Goal: Transaction & Acquisition: Purchase product/service

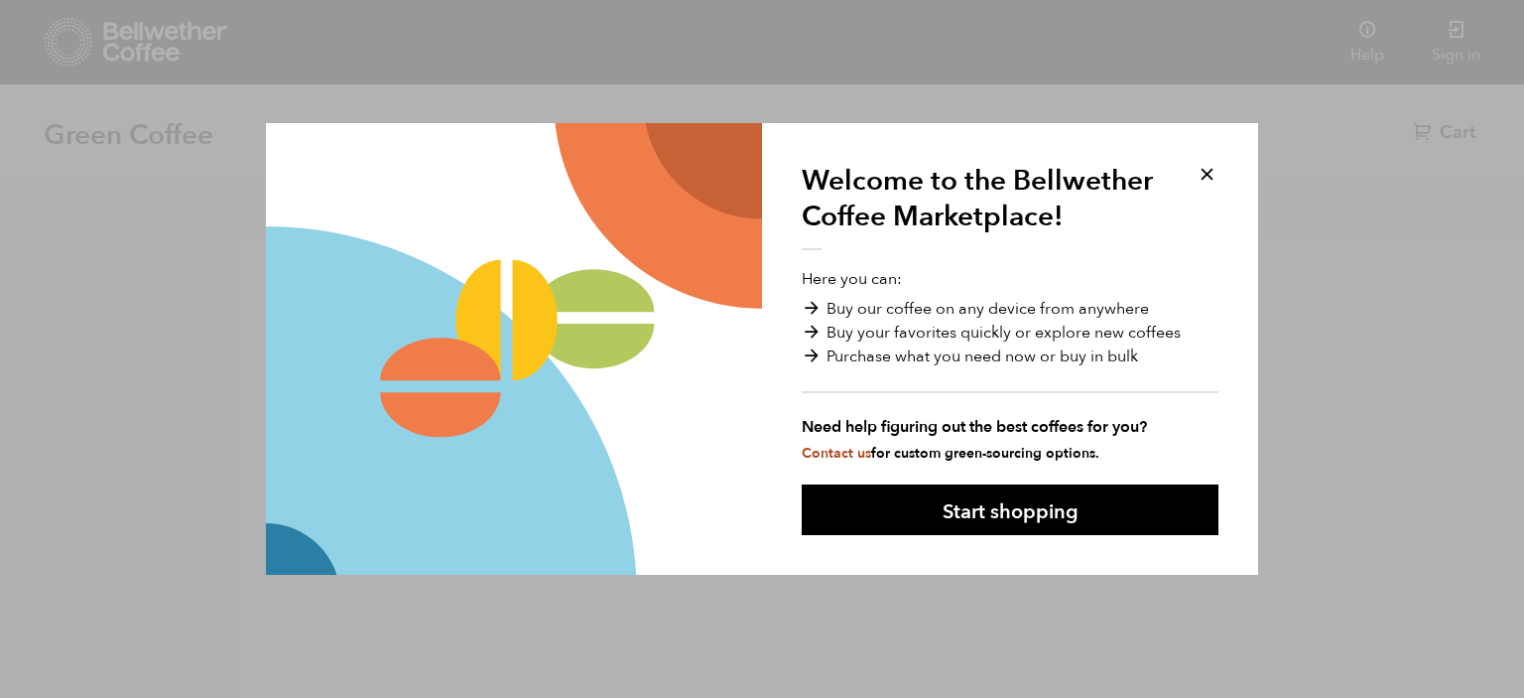
click at [1214, 171] on button at bounding box center [1207, 174] width 23 height 23
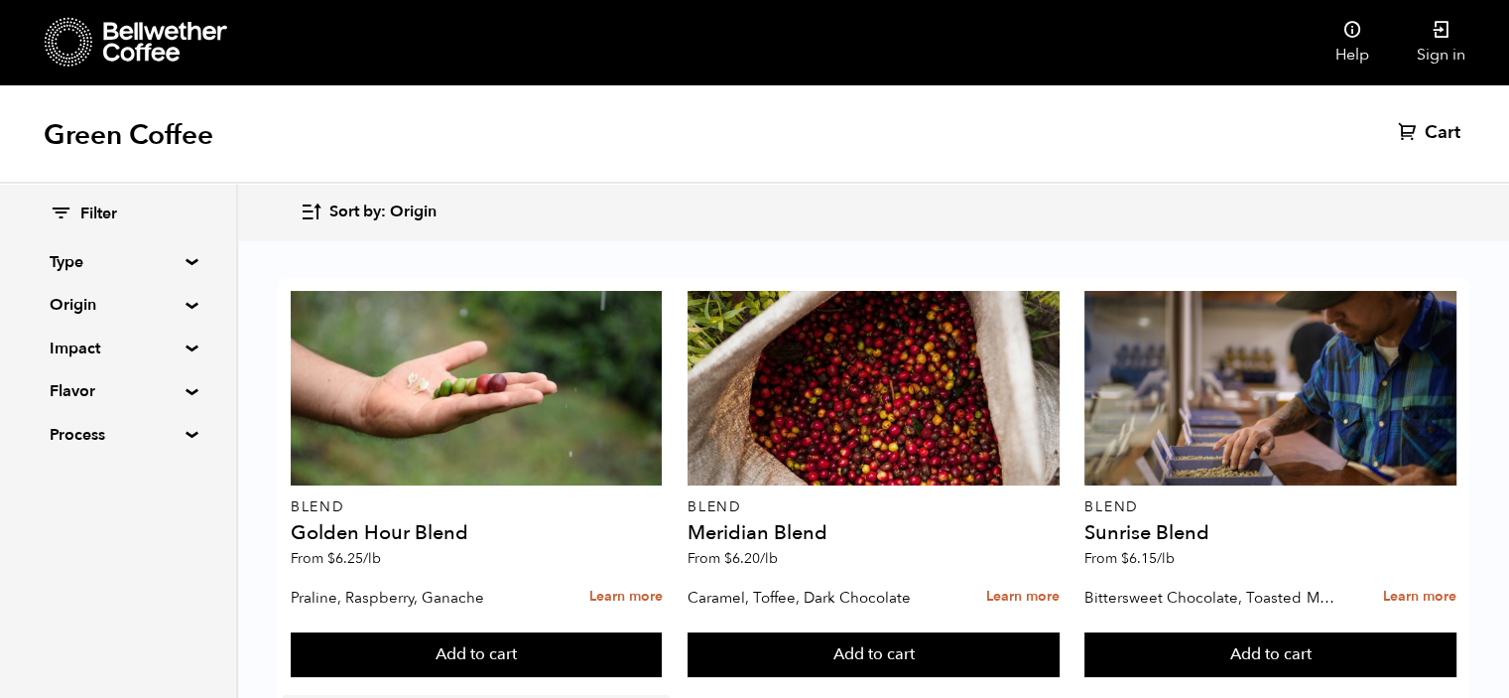
scroll to position [397, 0]
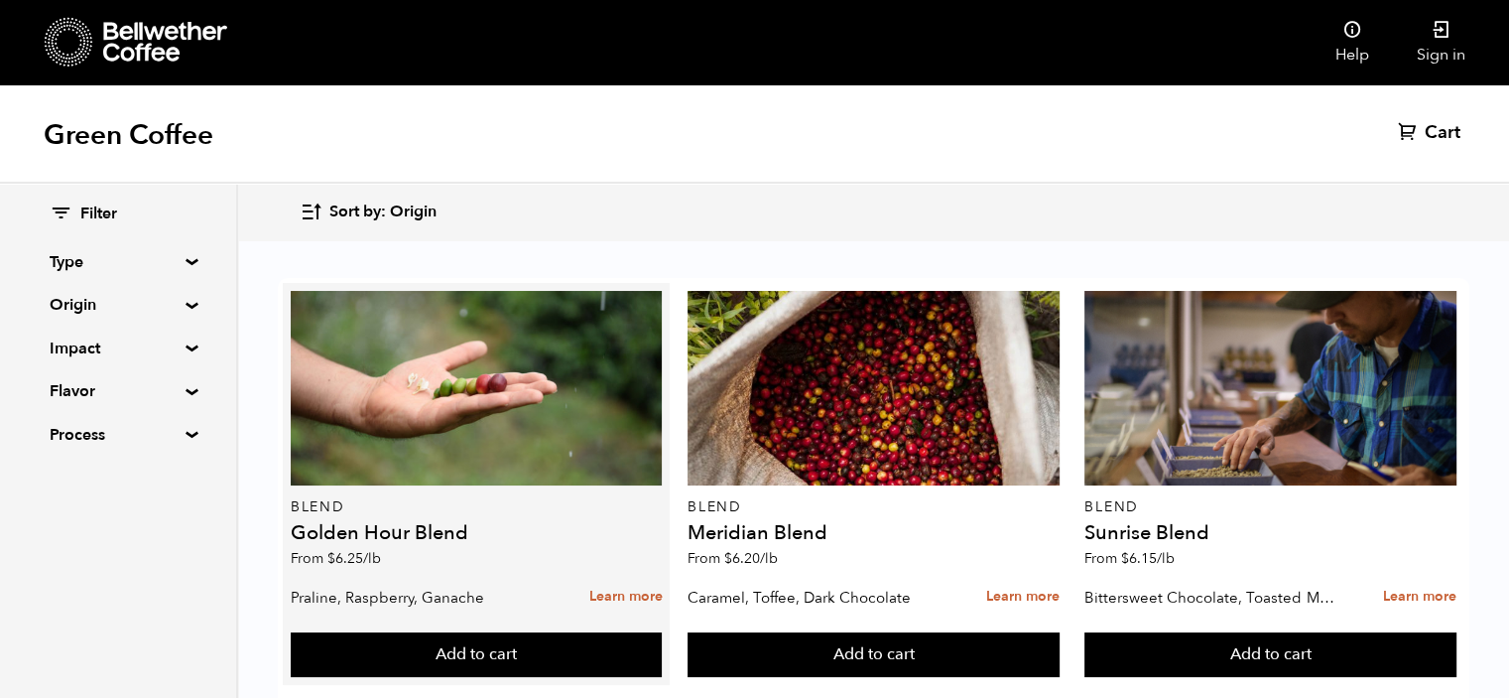
scroll to position [0, 0]
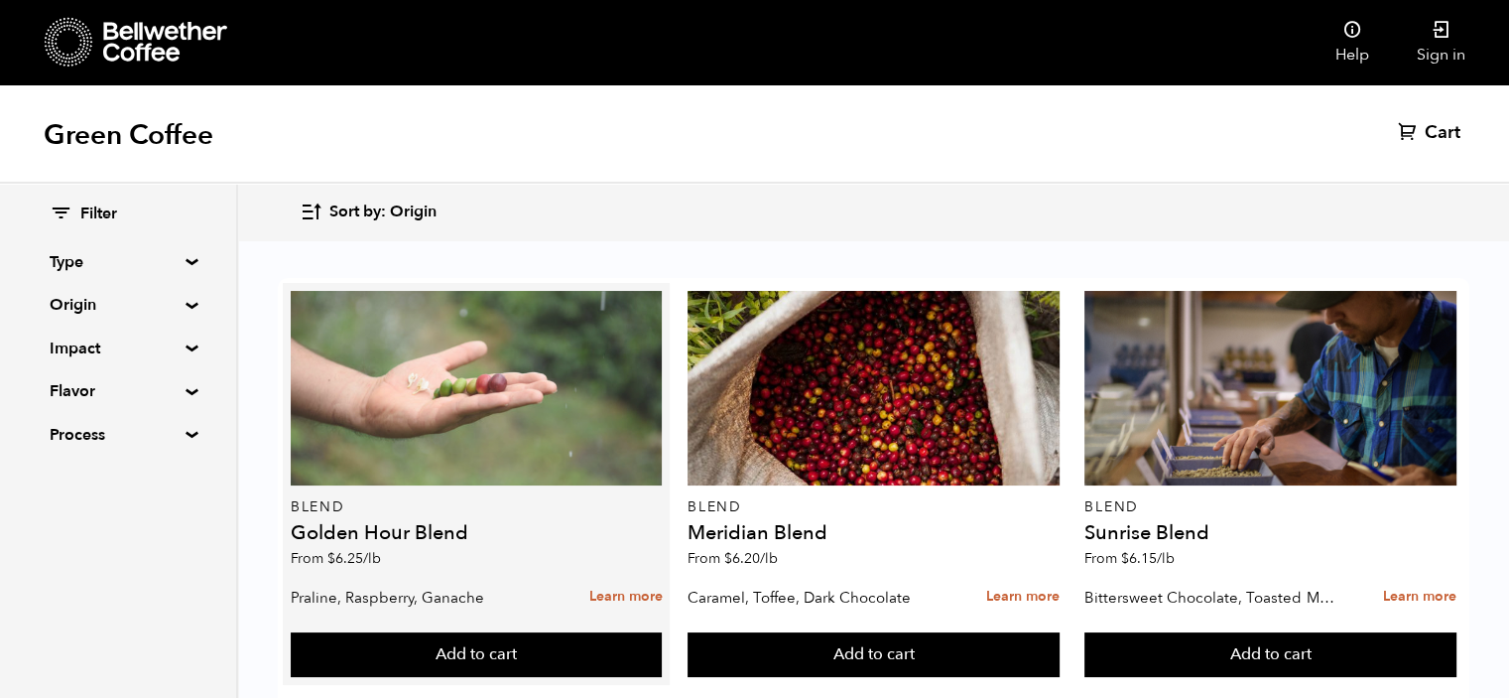
click at [464, 419] on div at bounding box center [477, 388] width 372 height 195
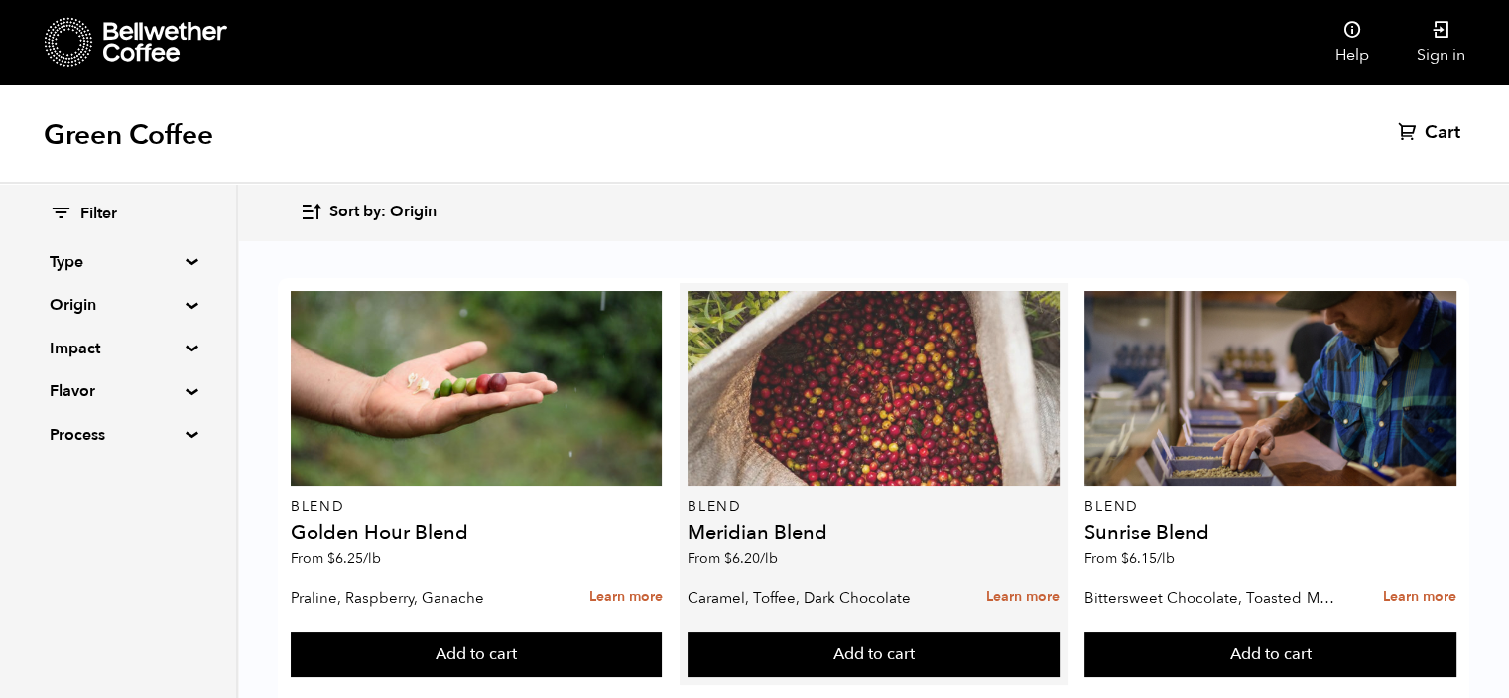
click at [752, 384] on div at bounding box center [874, 388] width 372 height 195
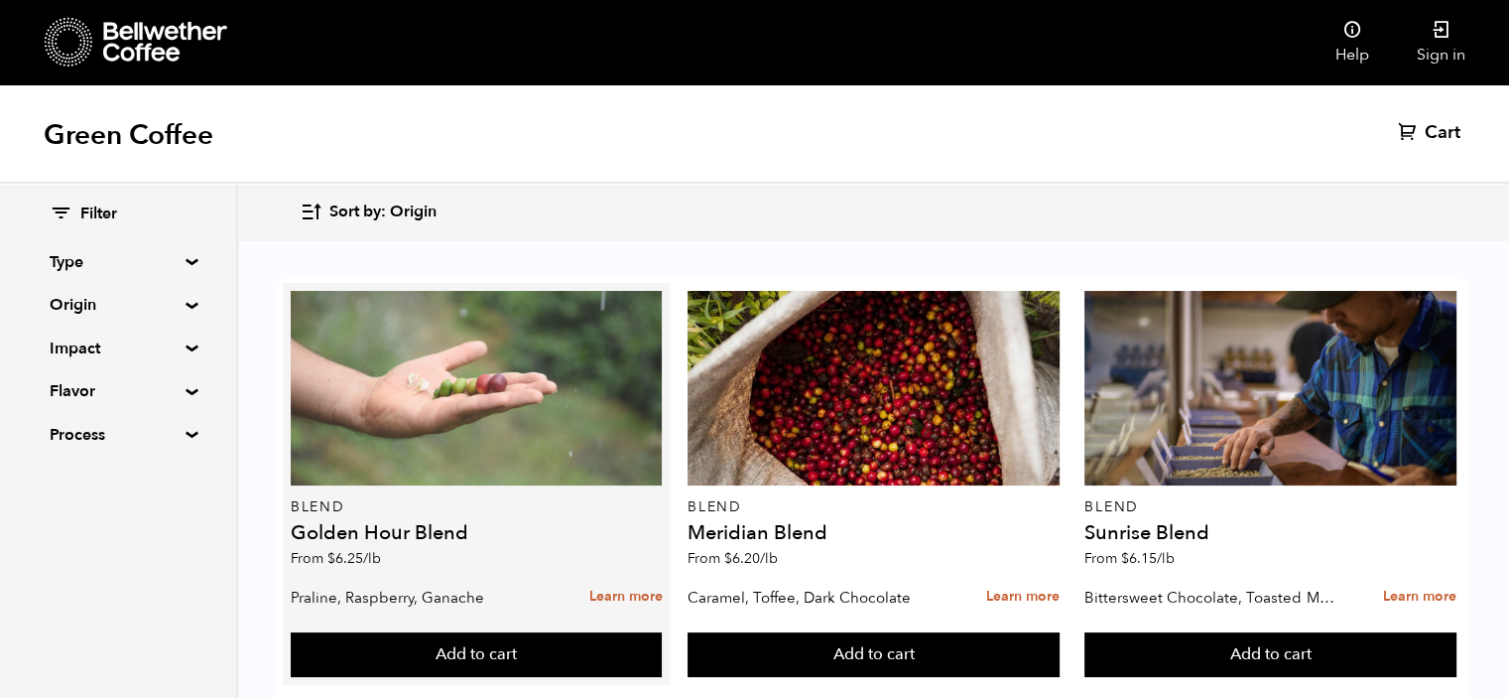
click at [433, 426] on div at bounding box center [477, 388] width 372 height 195
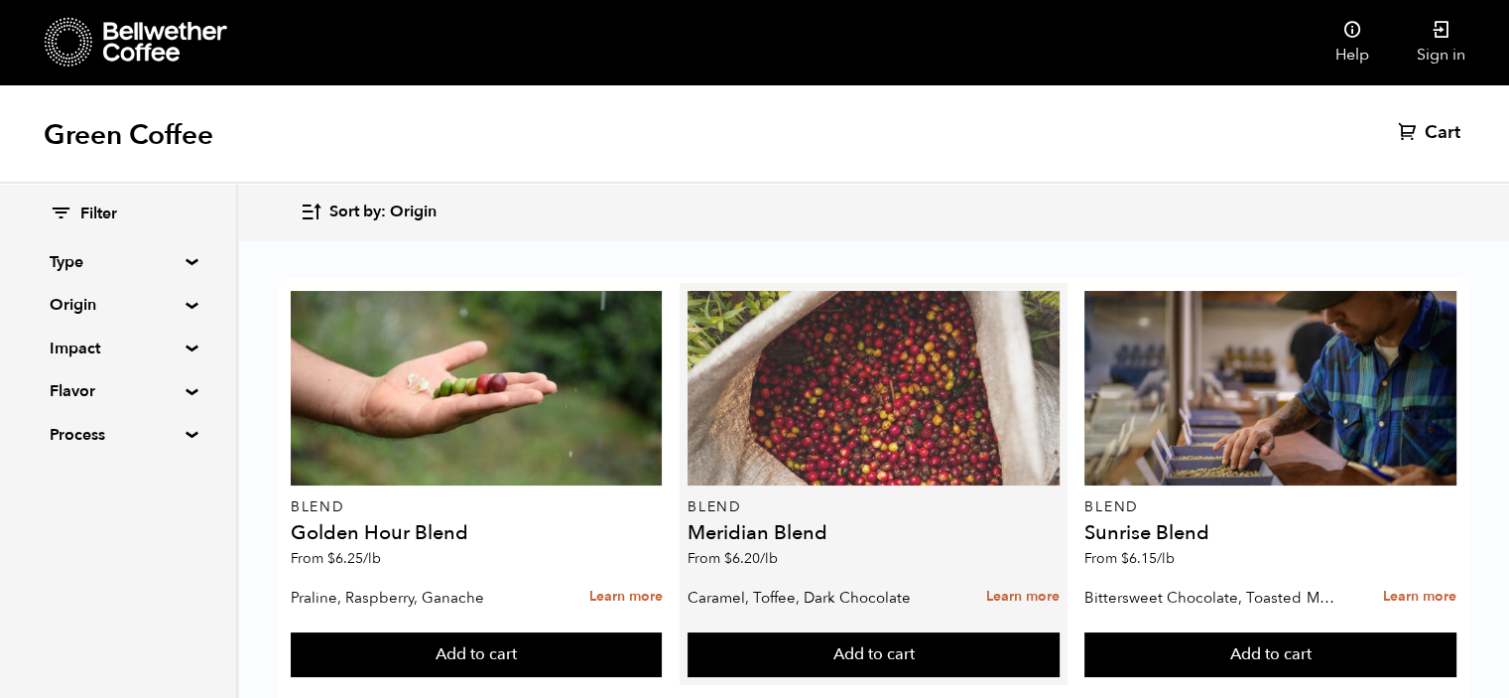
click at [943, 436] on div at bounding box center [874, 388] width 372 height 195
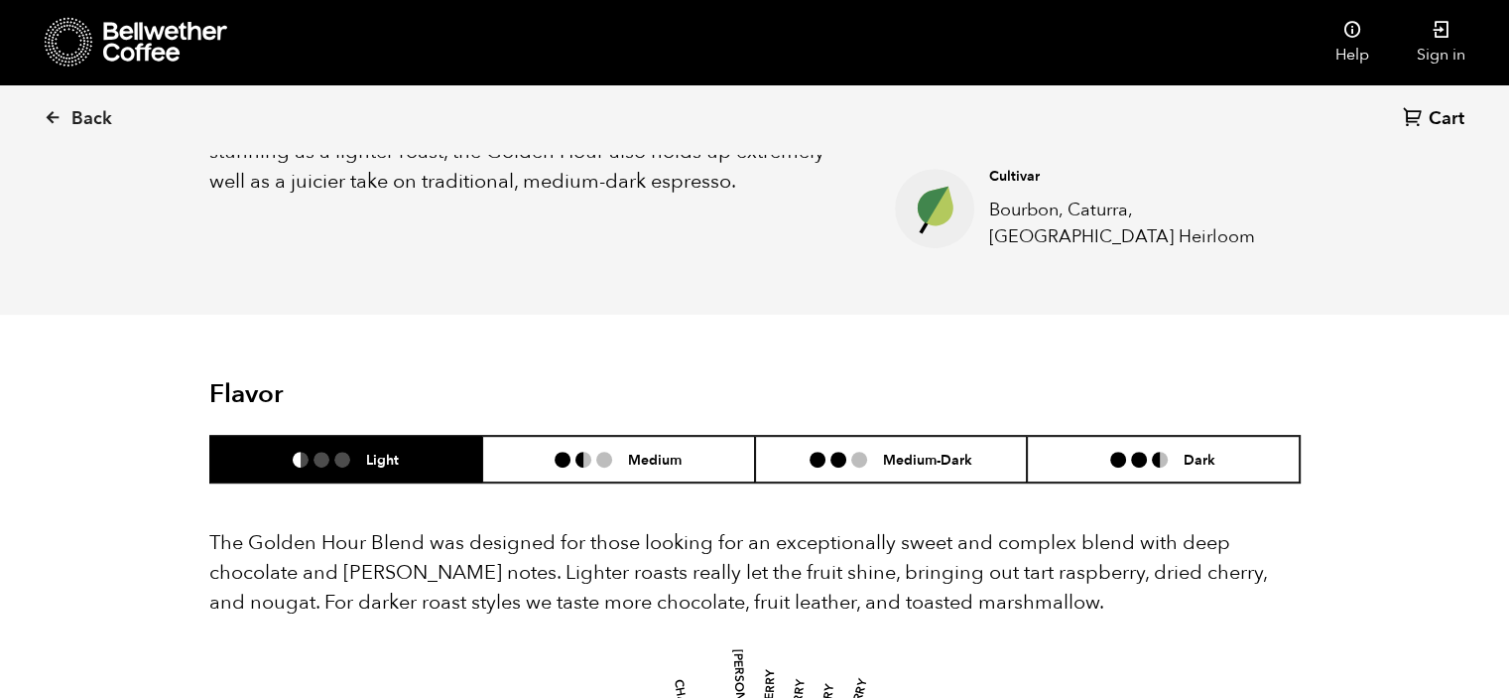
scroll to position [898, 0]
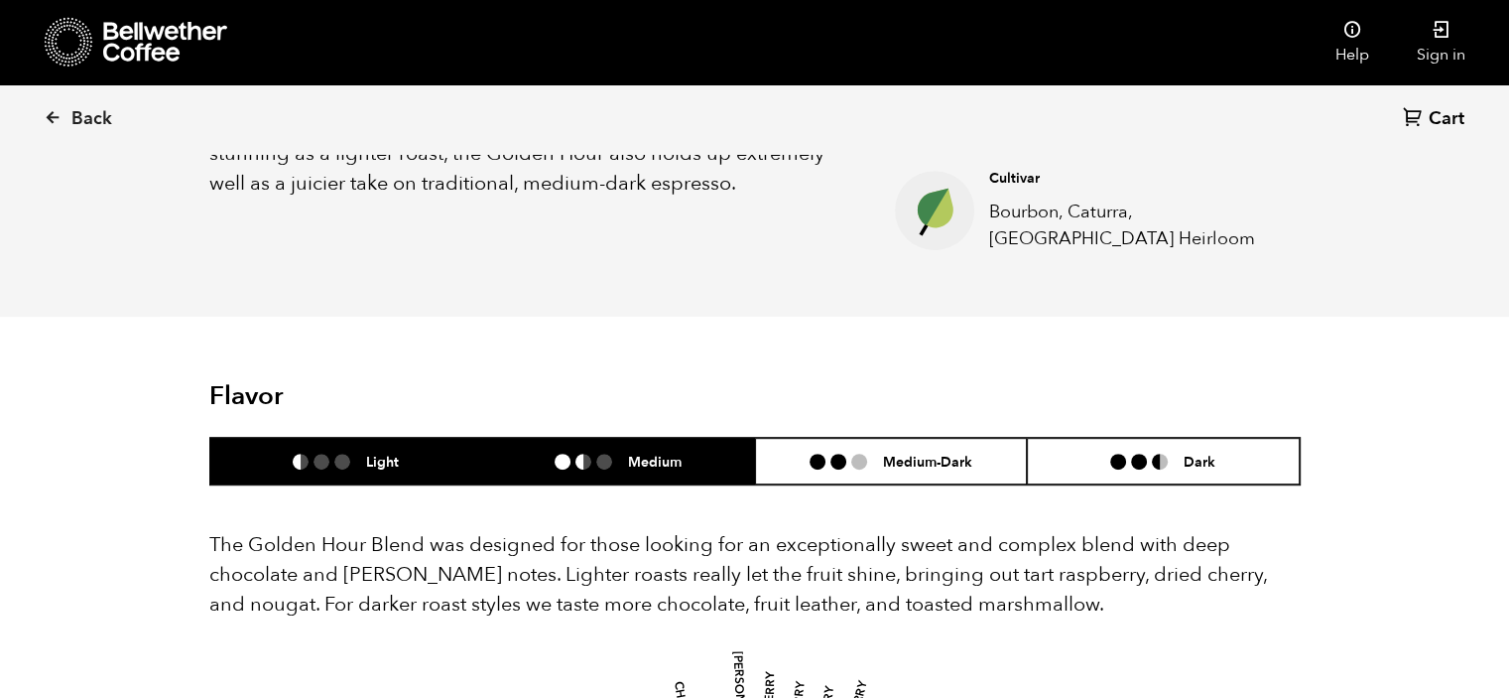
click at [571, 467] on ul at bounding box center [591, 462] width 73 height 16
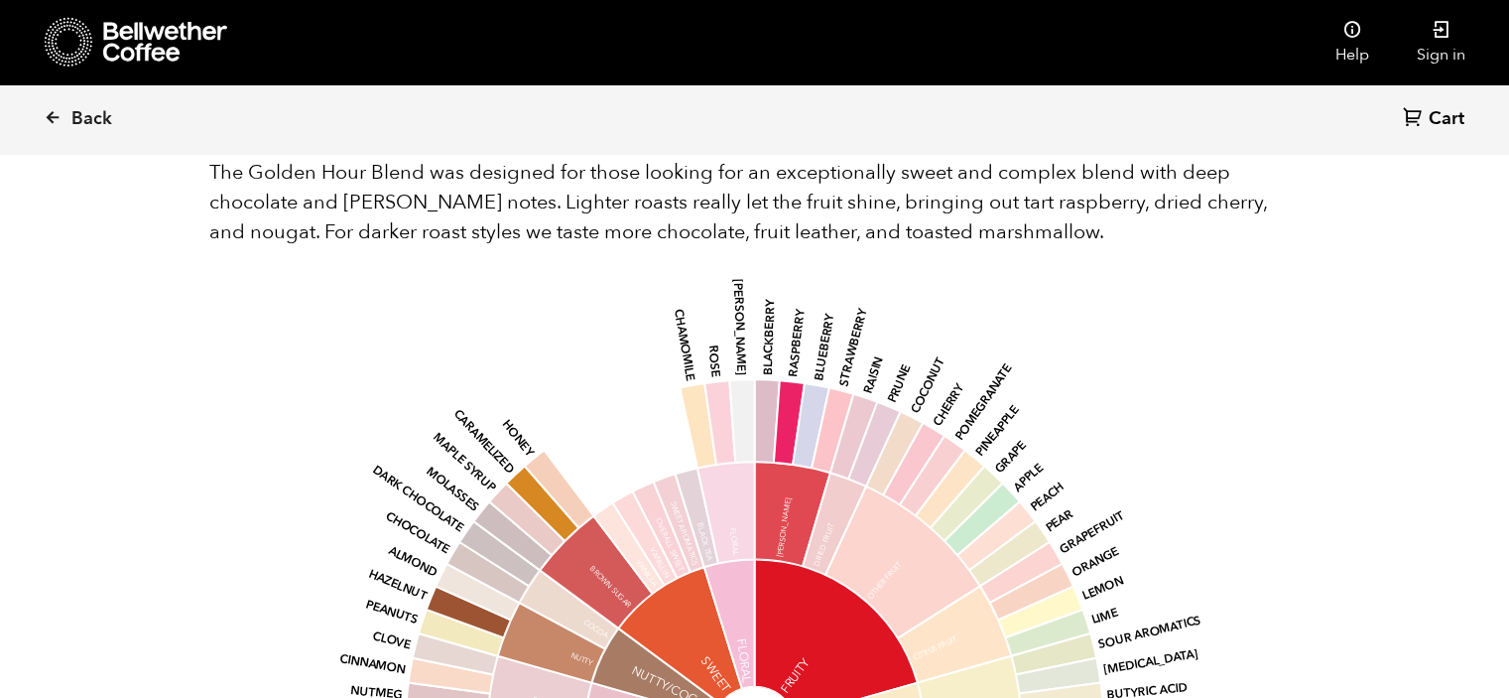
scroll to position [1129, 0]
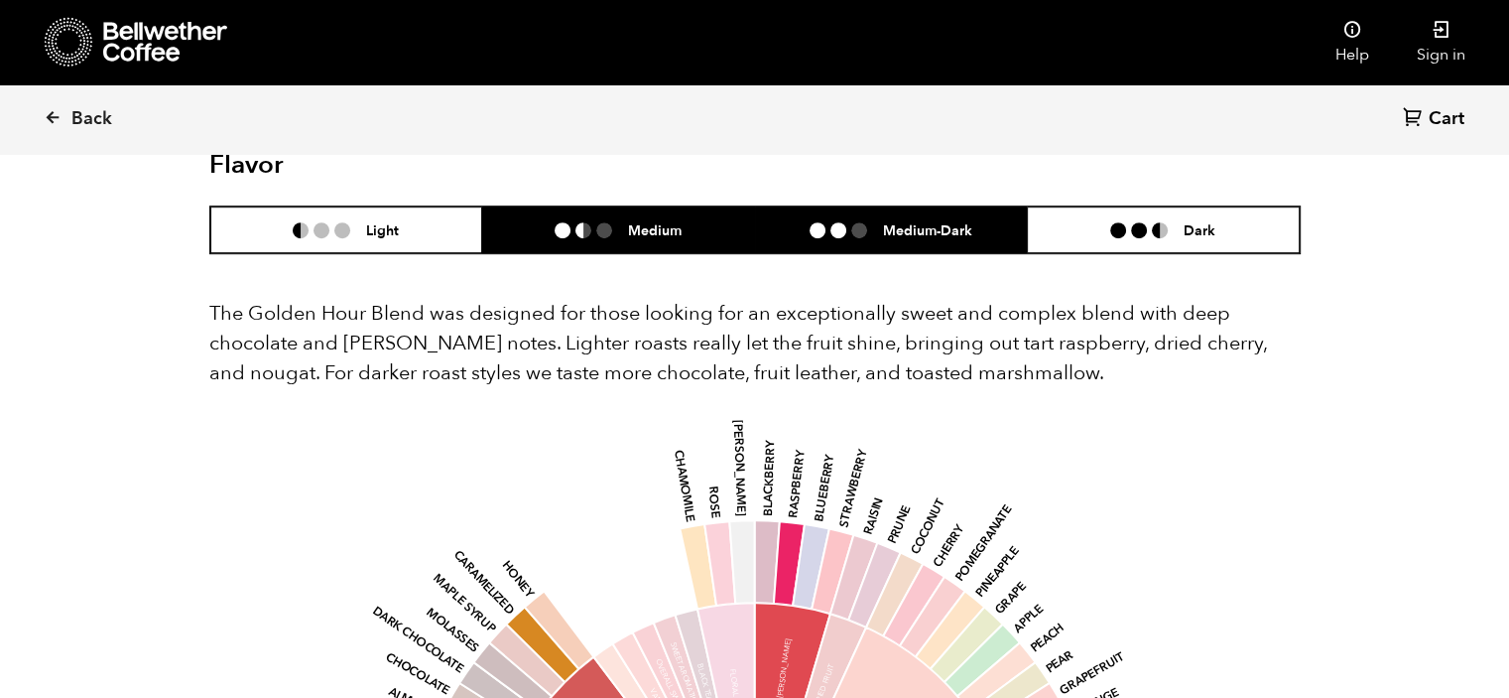
click at [863, 251] on li "Medium-Dark" at bounding box center [891, 229] width 273 height 47
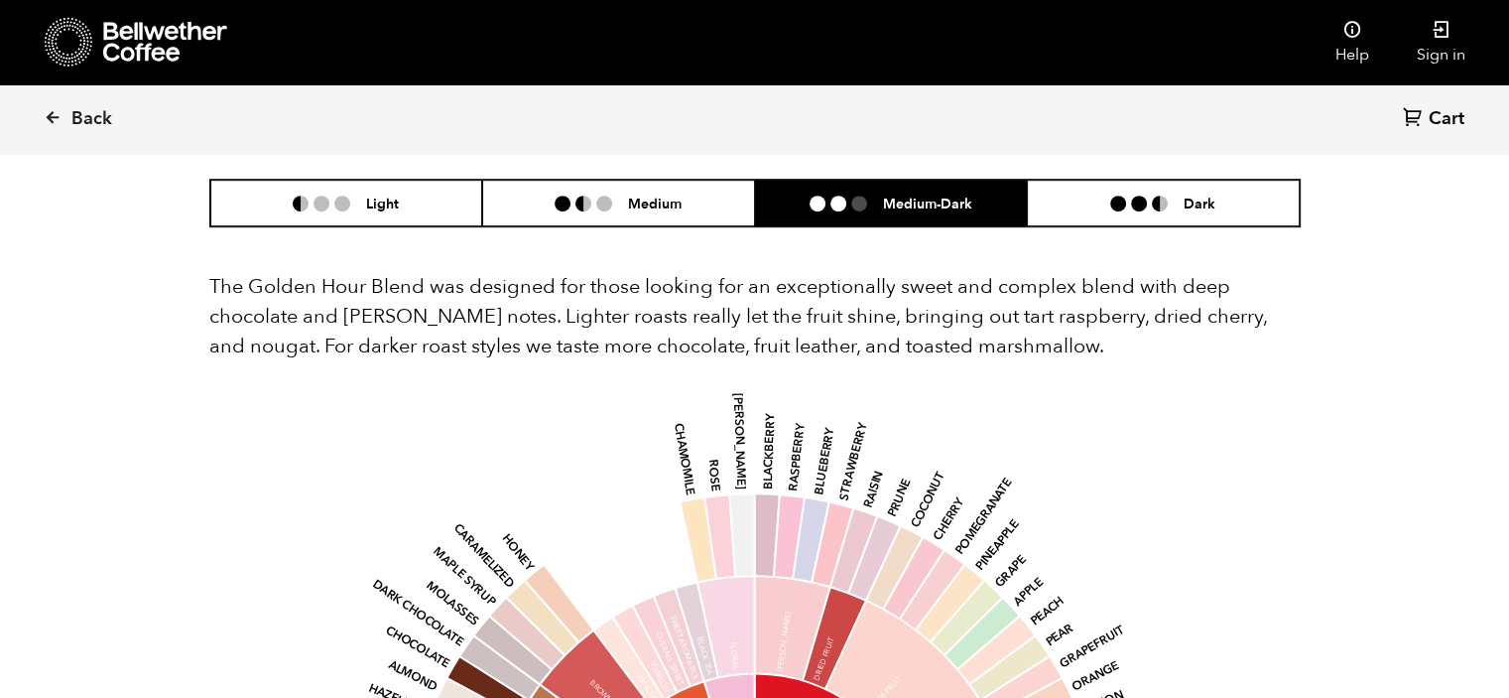
scroll to position [1196, 0]
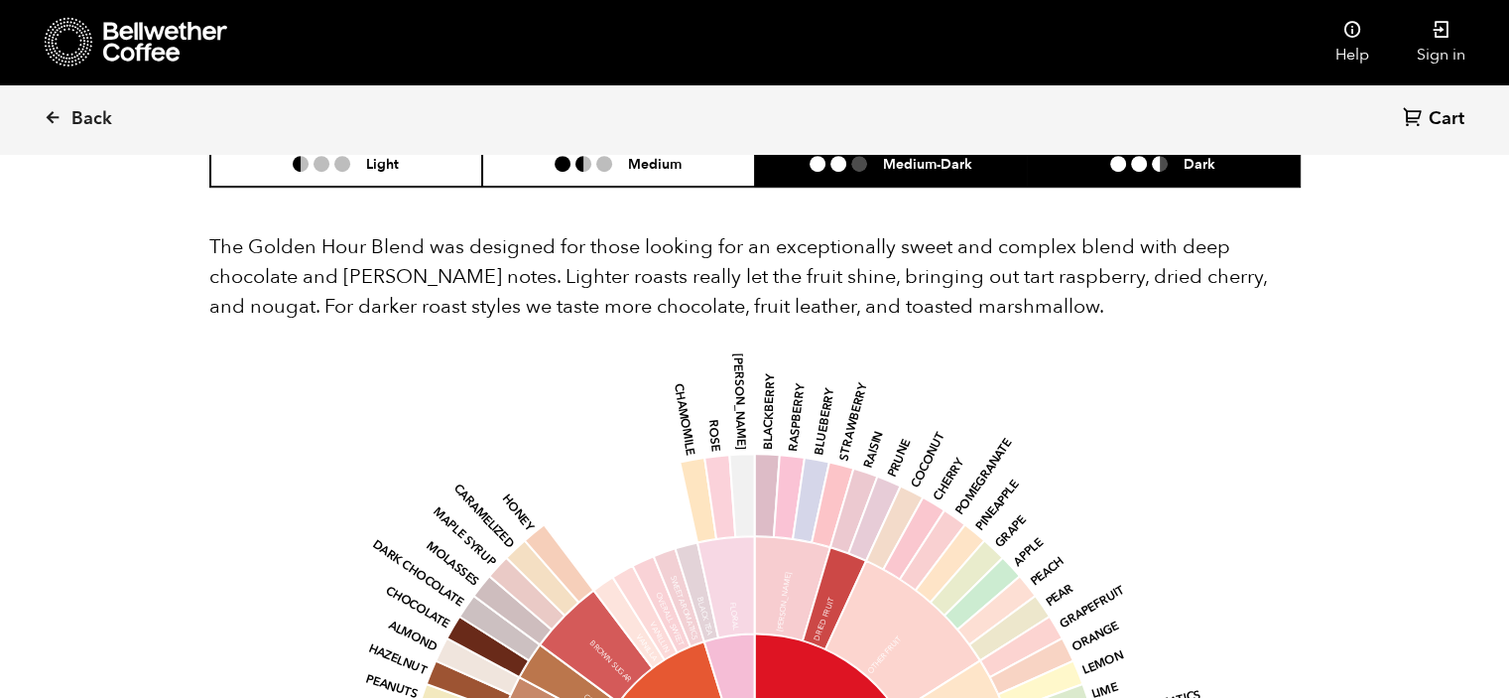
click at [1207, 186] on li "Dark" at bounding box center [1163, 163] width 273 height 47
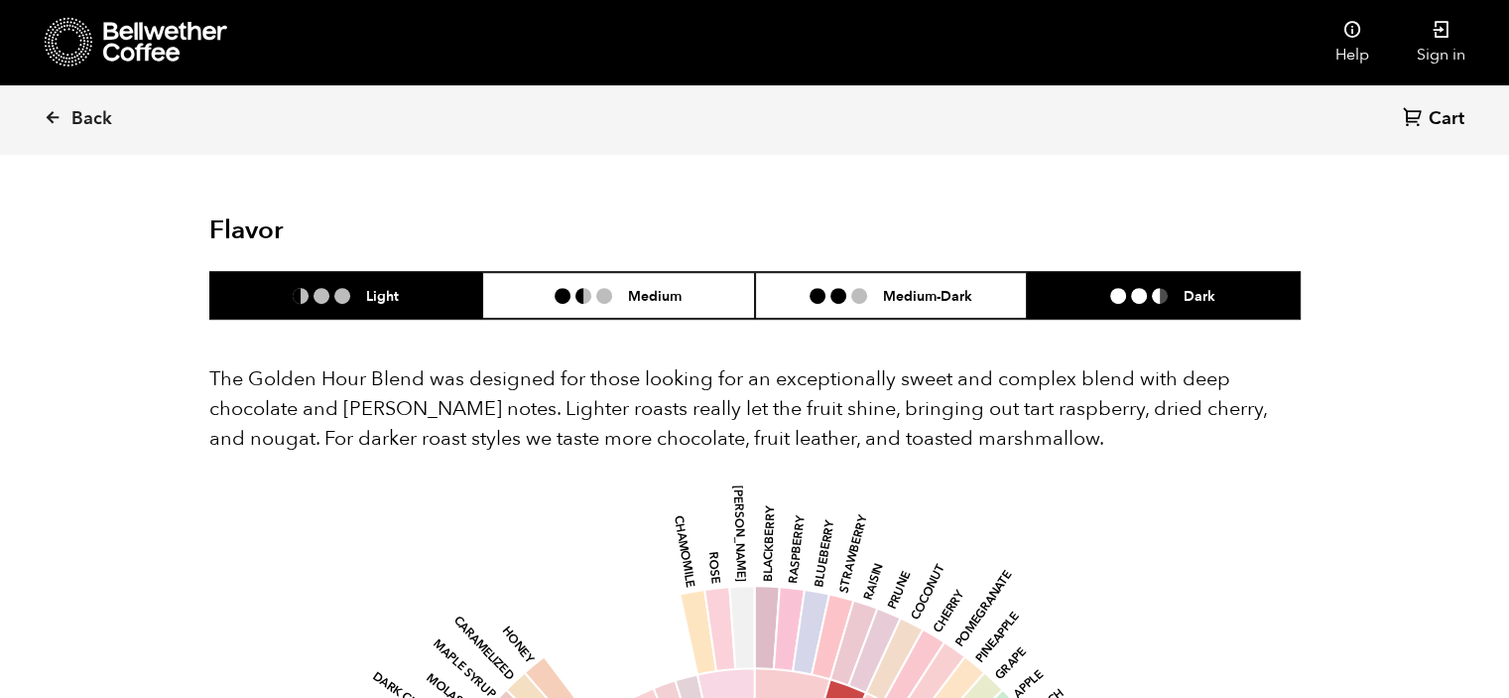
scroll to position [1030, 0]
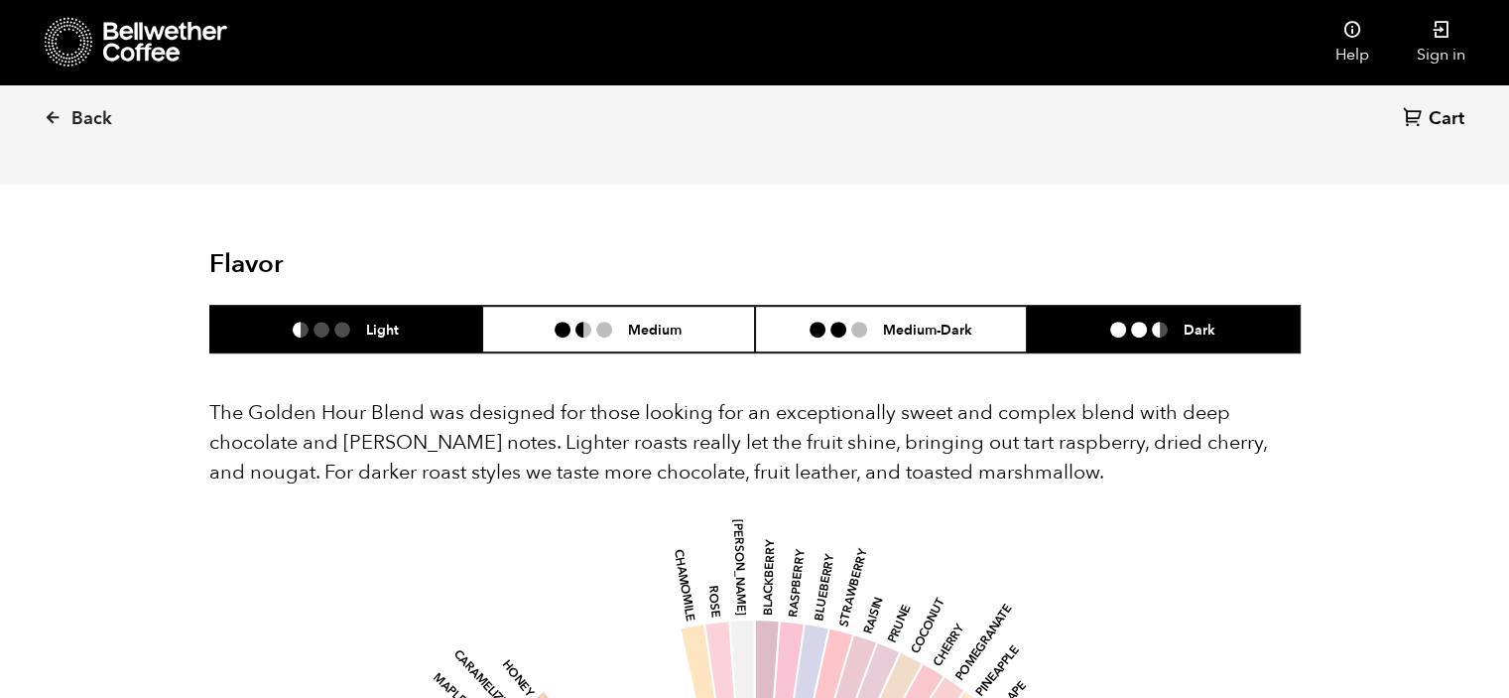
click at [388, 325] on h6 "Light" at bounding box center [382, 329] width 33 height 17
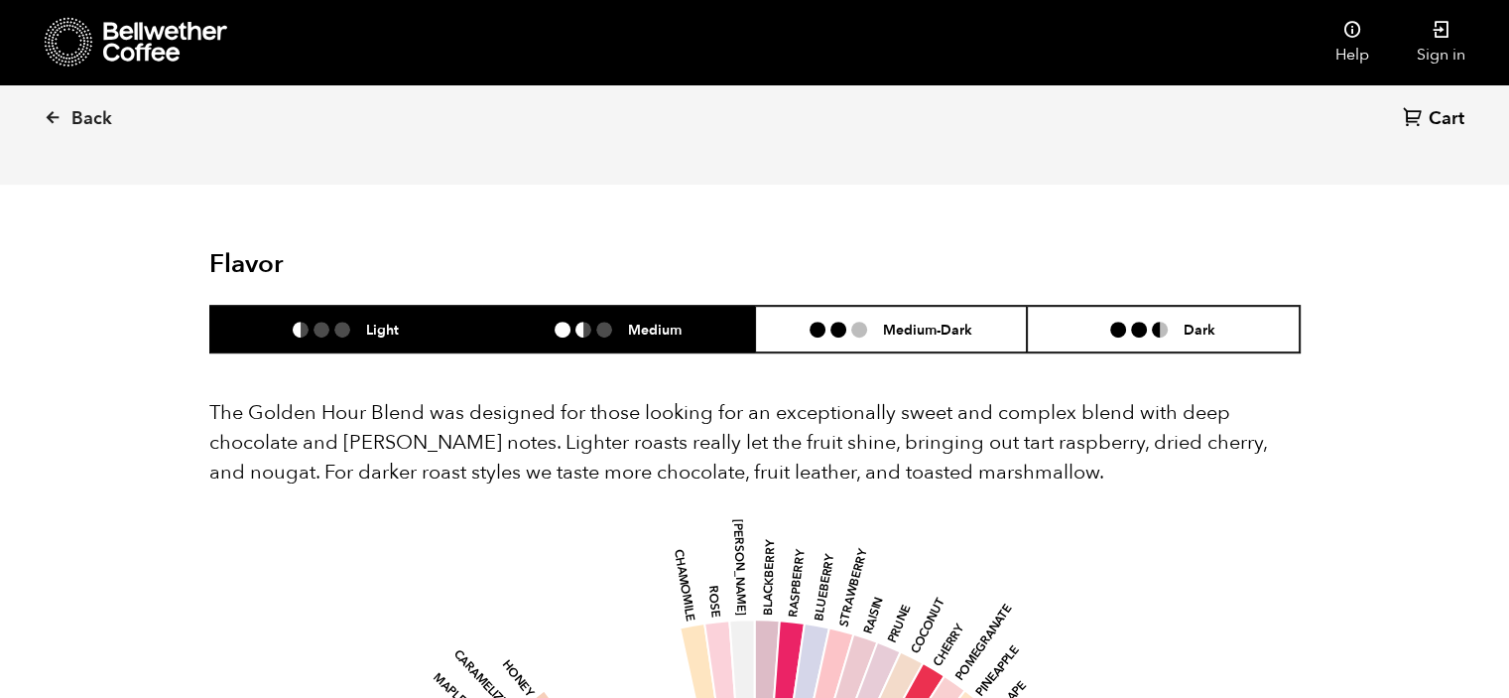
click at [695, 329] on li "Medium" at bounding box center [618, 329] width 273 height 47
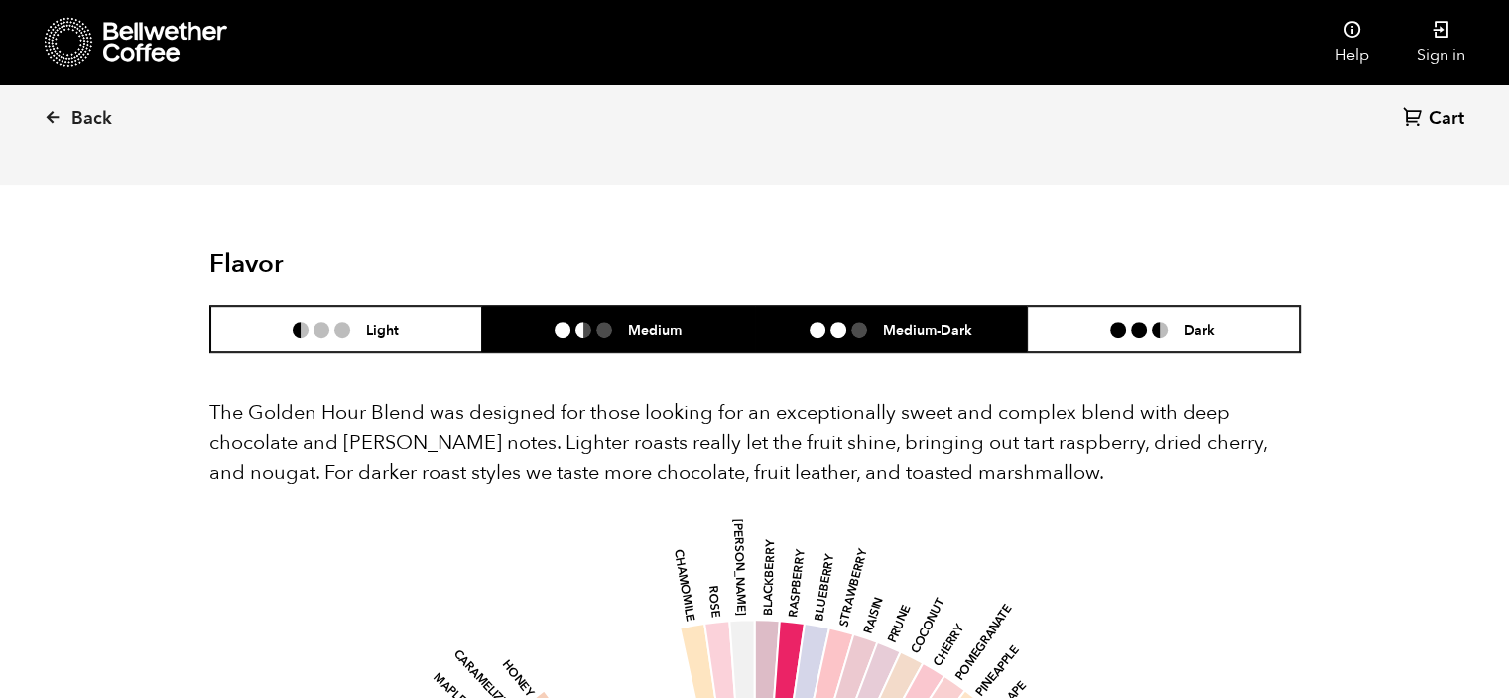
click at [822, 333] on li at bounding box center [818, 330] width 16 height 16
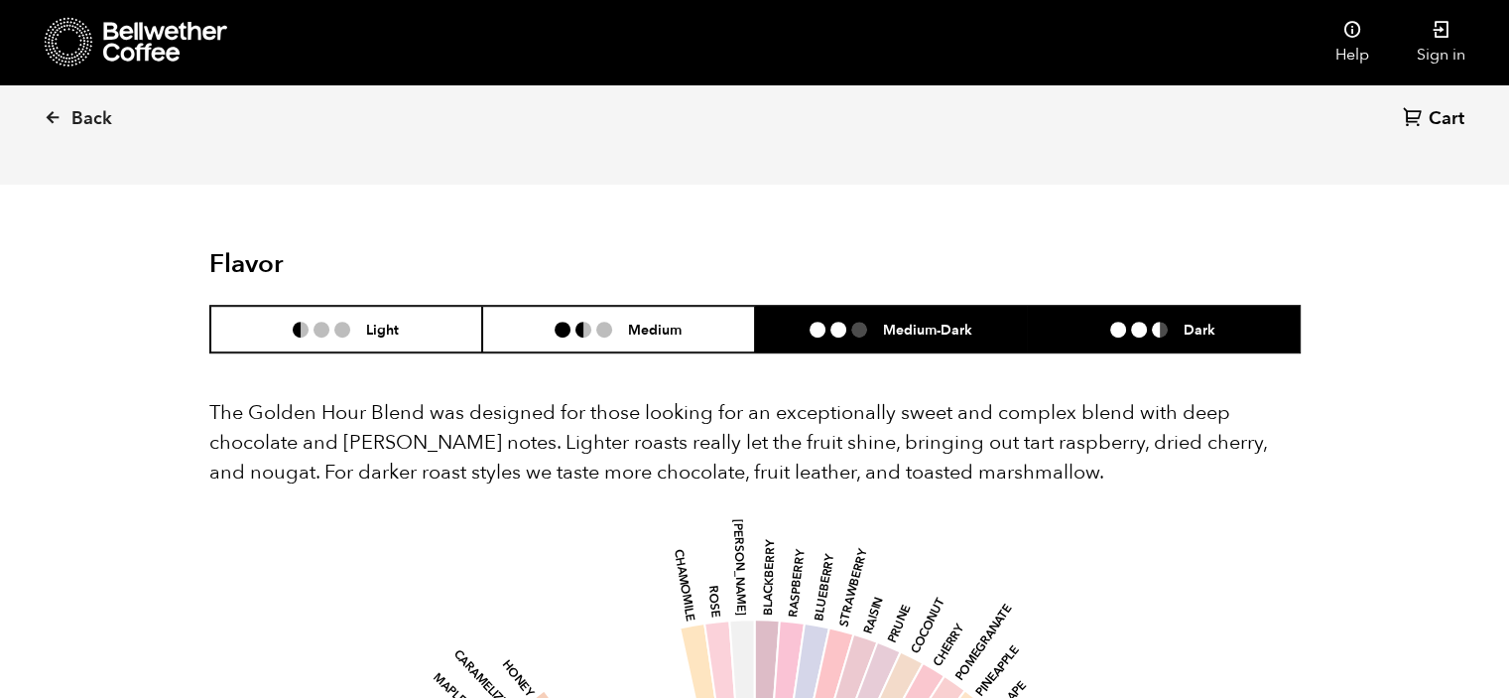
click at [1140, 306] on li "Dark" at bounding box center [1163, 329] width 273 height 47
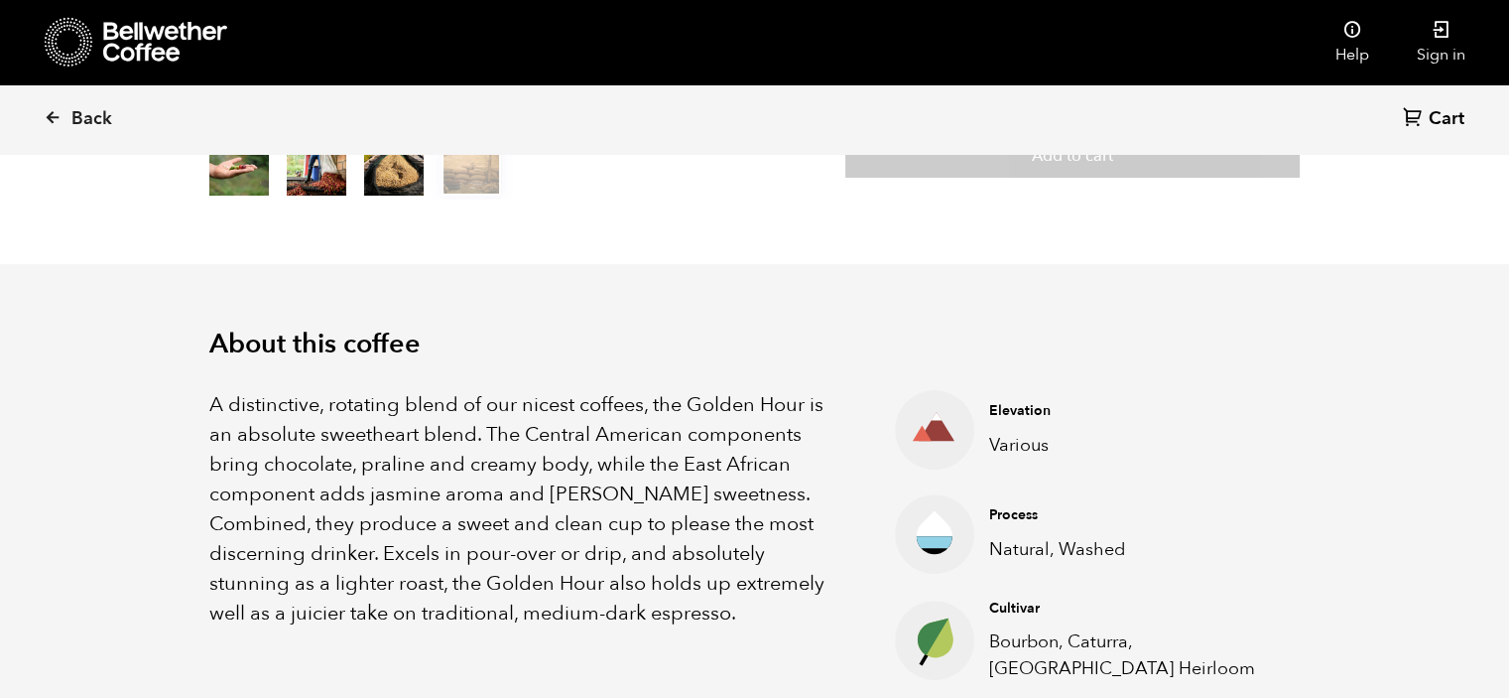
scroll to position [435, 0]
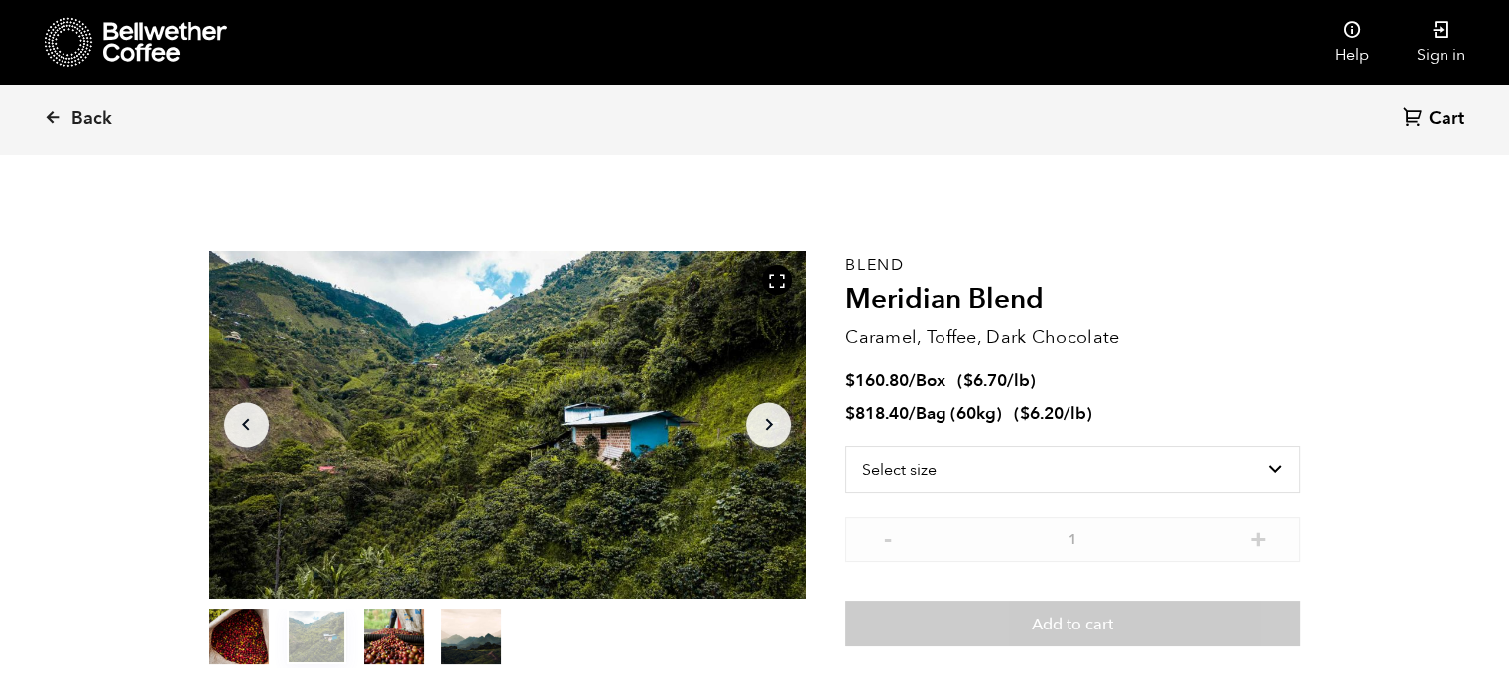
scroll to position [863, 1056]
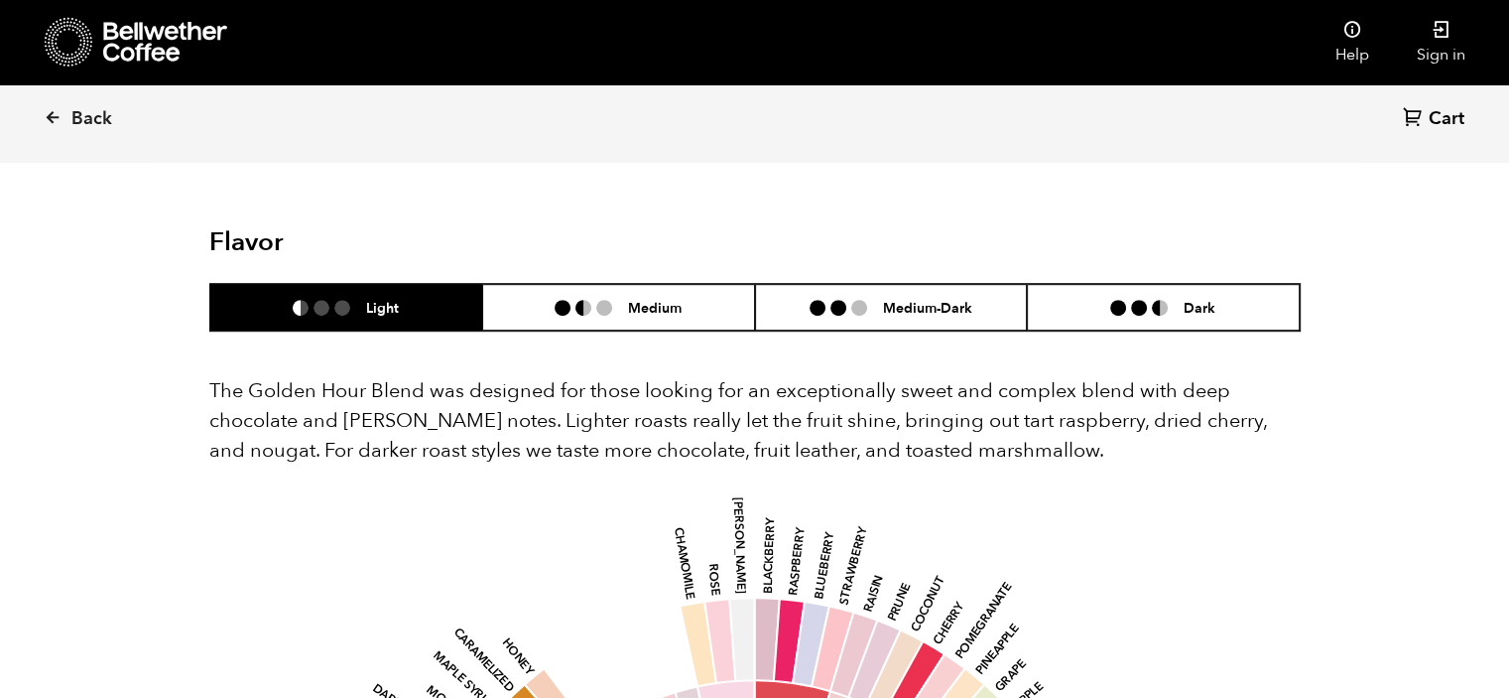
scroll to position [1171, 0]
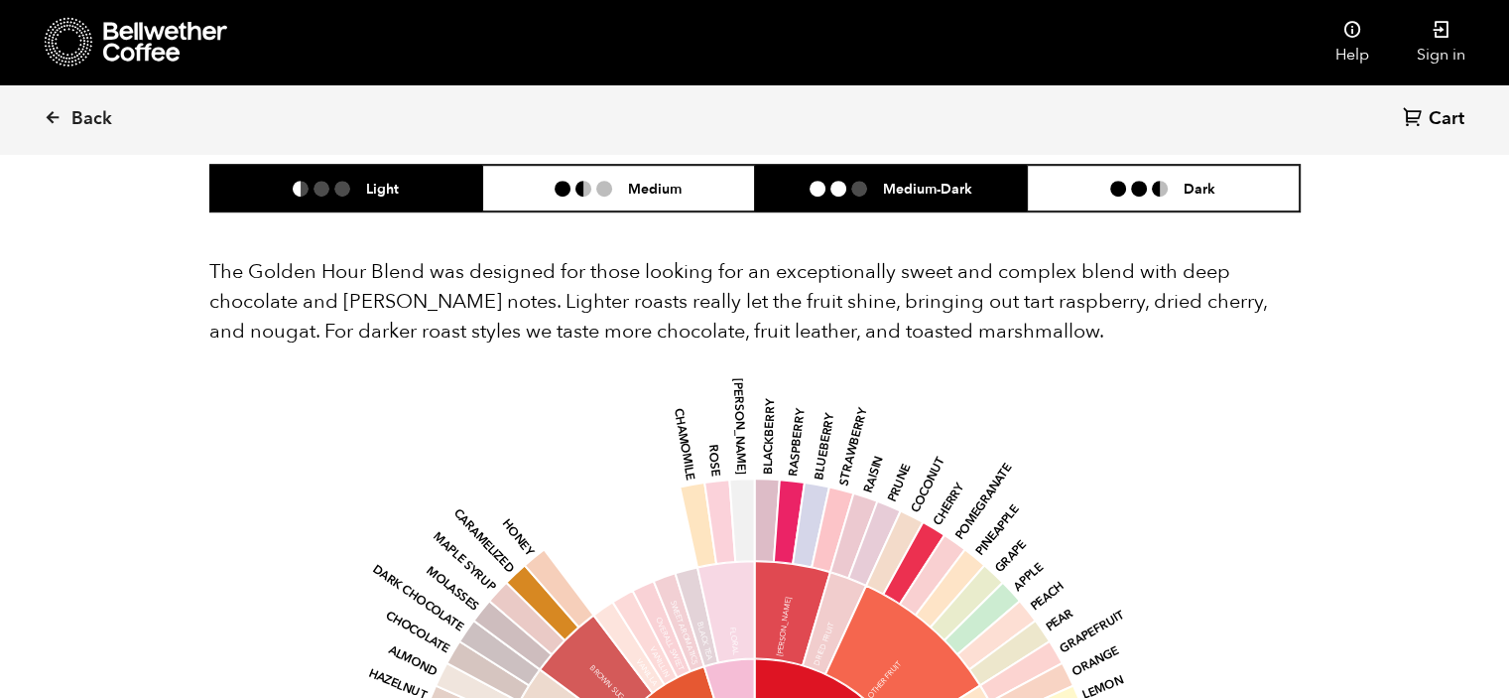
click at [878, 189] on ul at bounding box center [846, 189] width 73 height 16
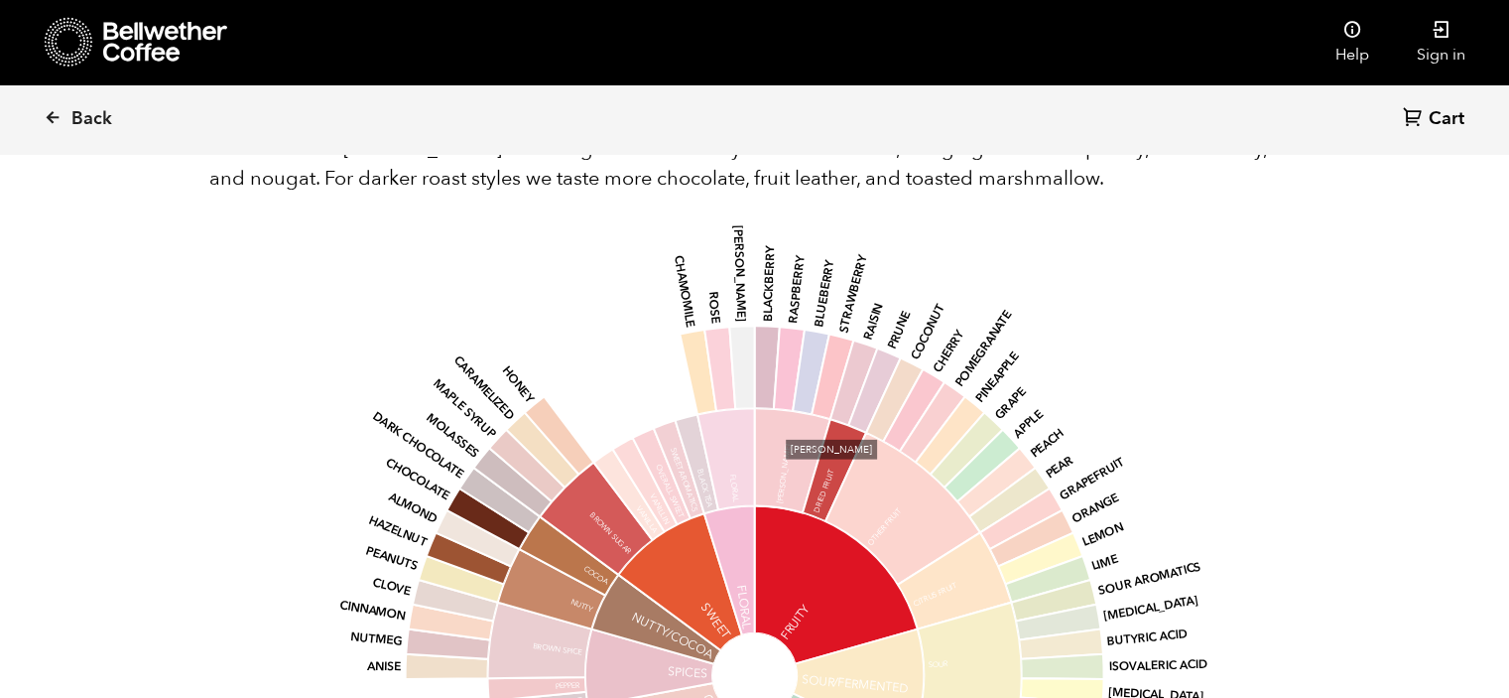
scroll to position [1309, 0]
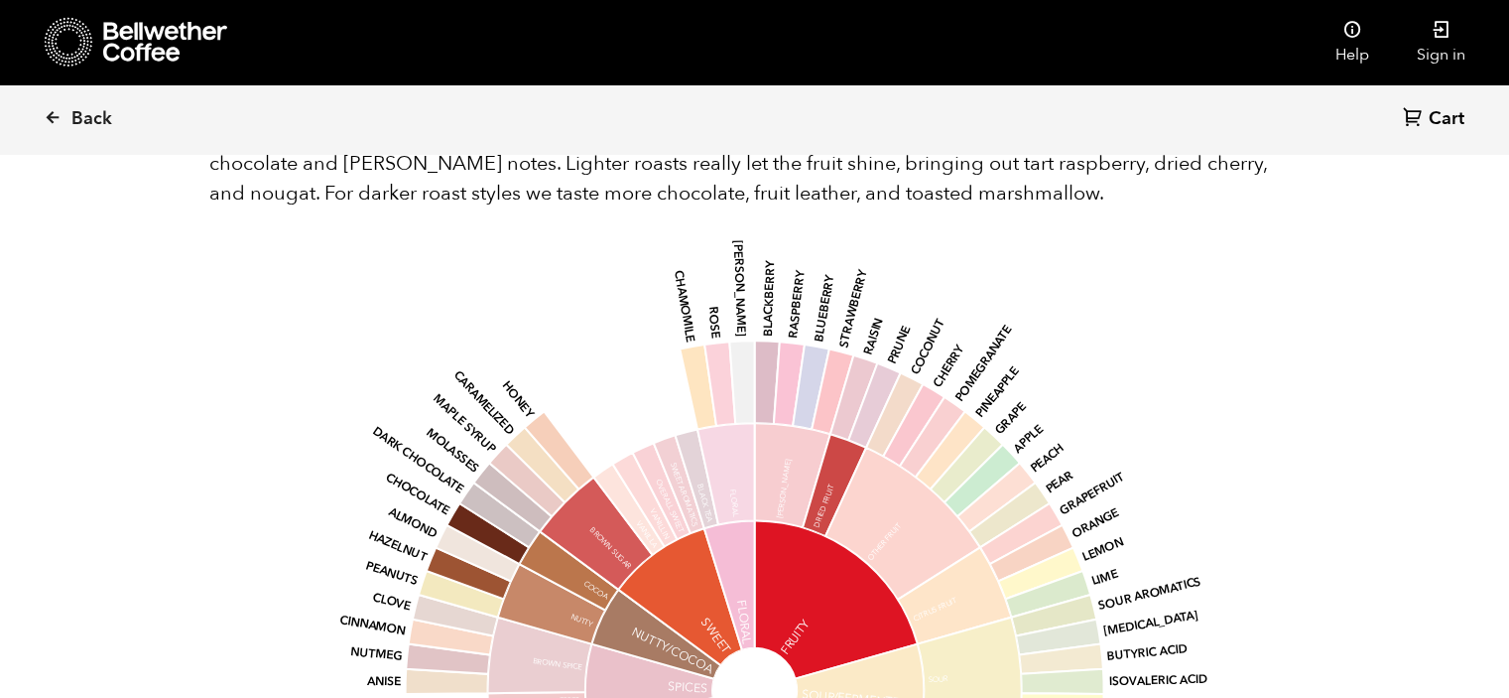
click at [762, 622] on icon at bounding box center [836, 600] width 163 height 158
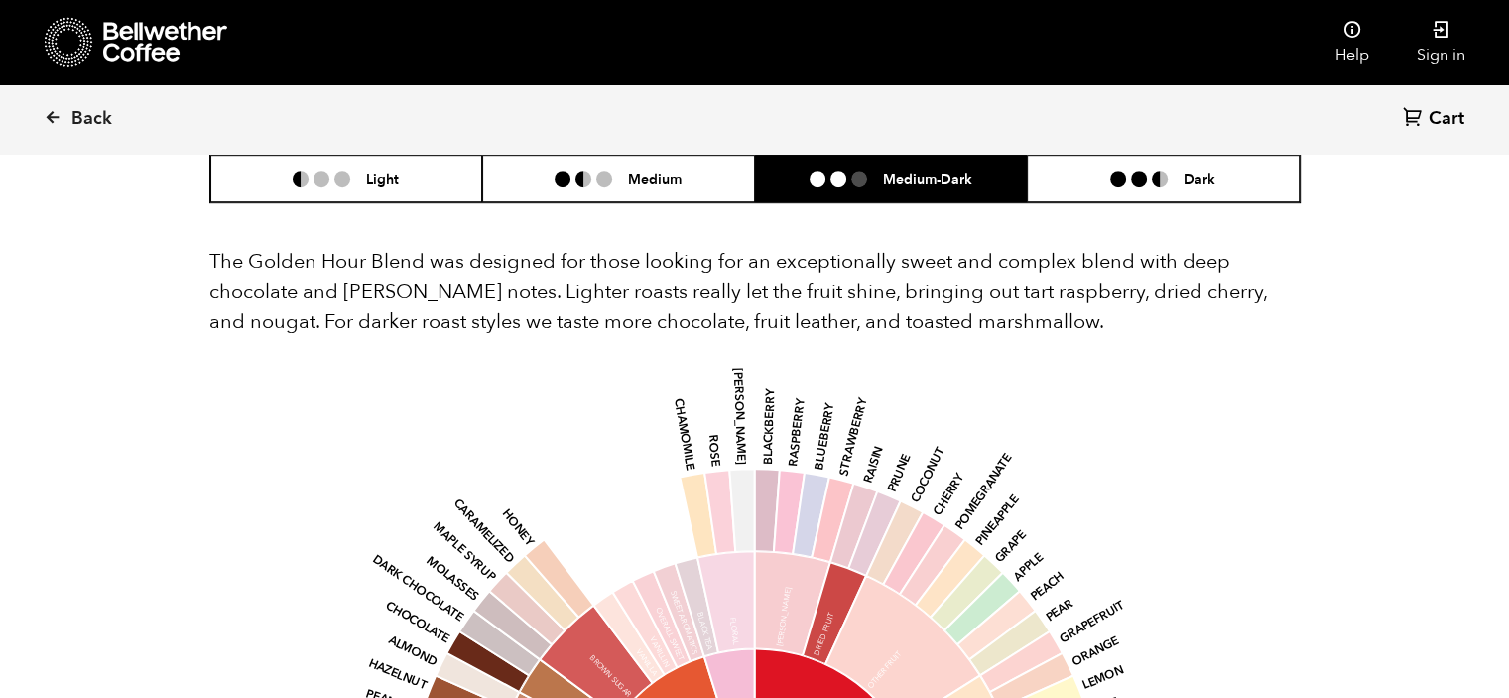
scroll to position [1174, 0]
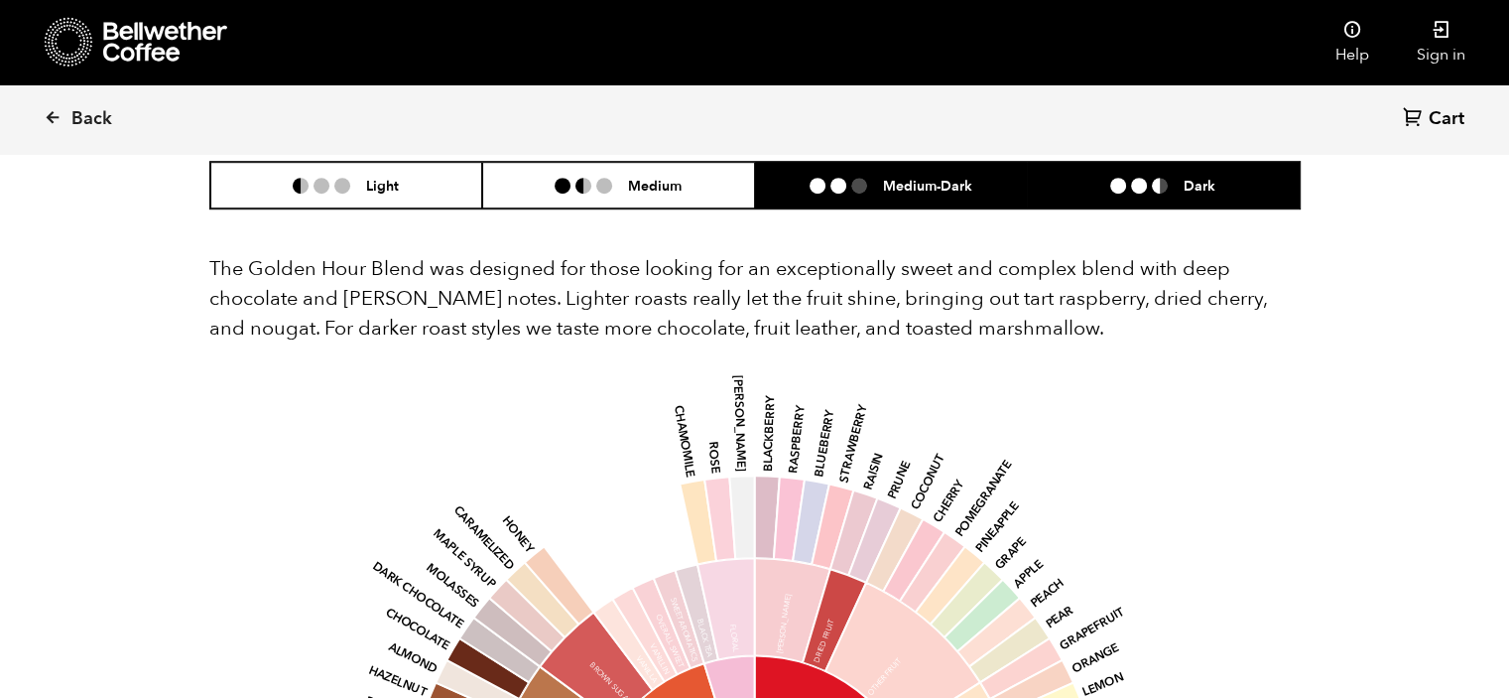
click at [1168, 198] on li "Dark" at bounding box center [1163, 185] width 273 height 47
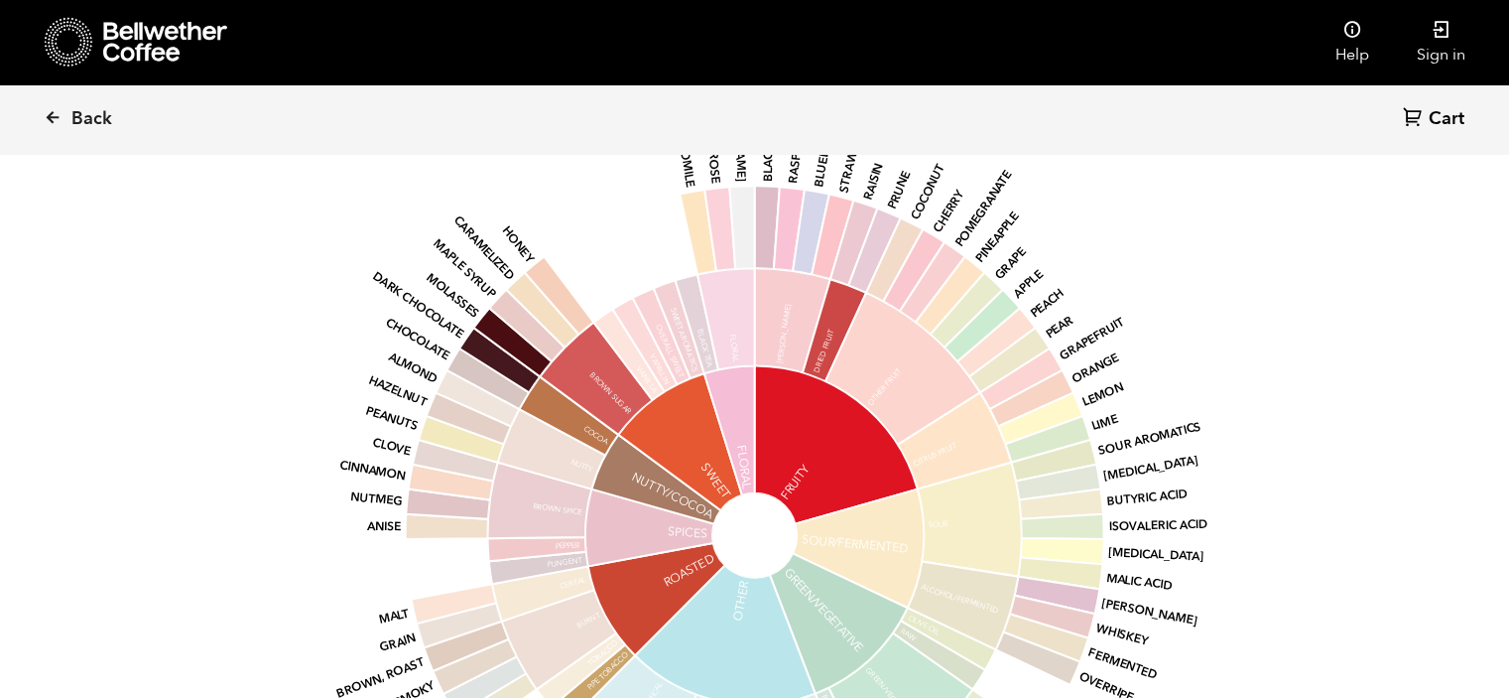
scroll to position [1467, 0]
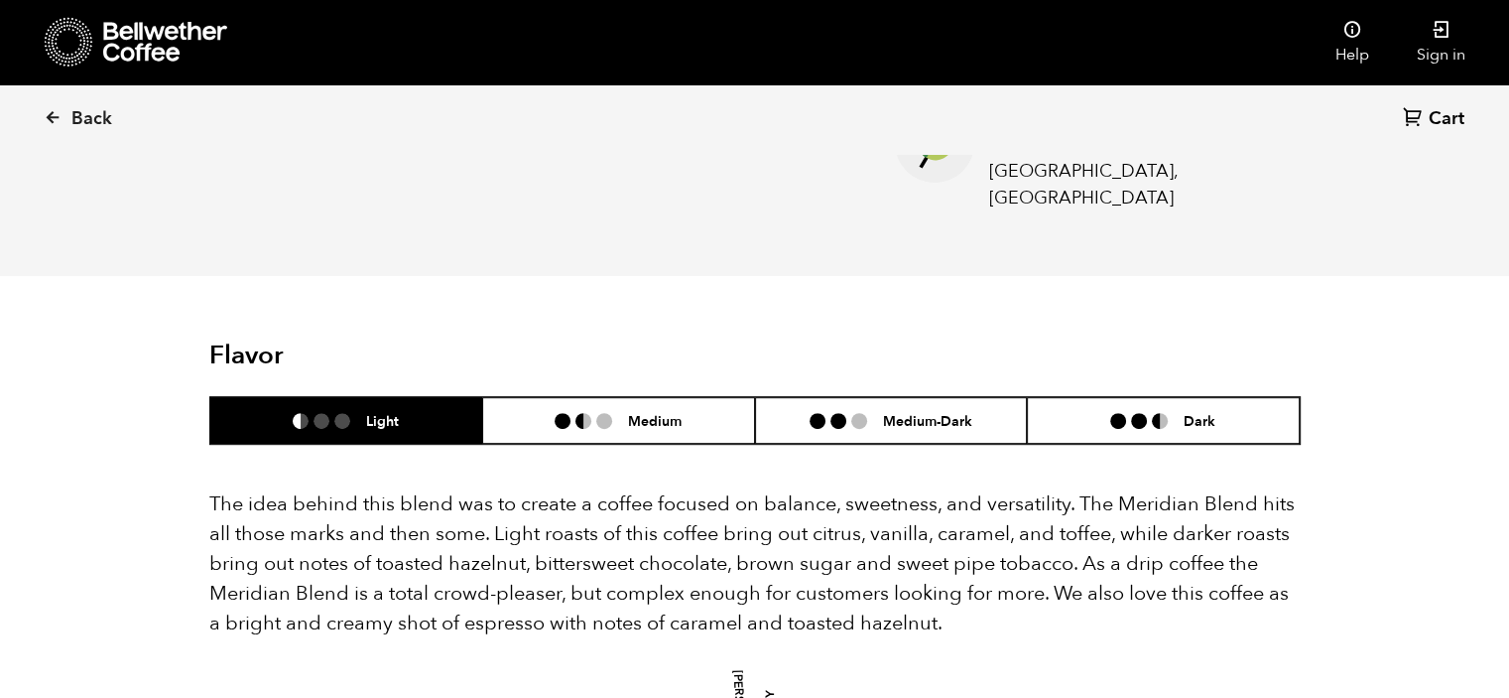
scroll to position [992, 0]
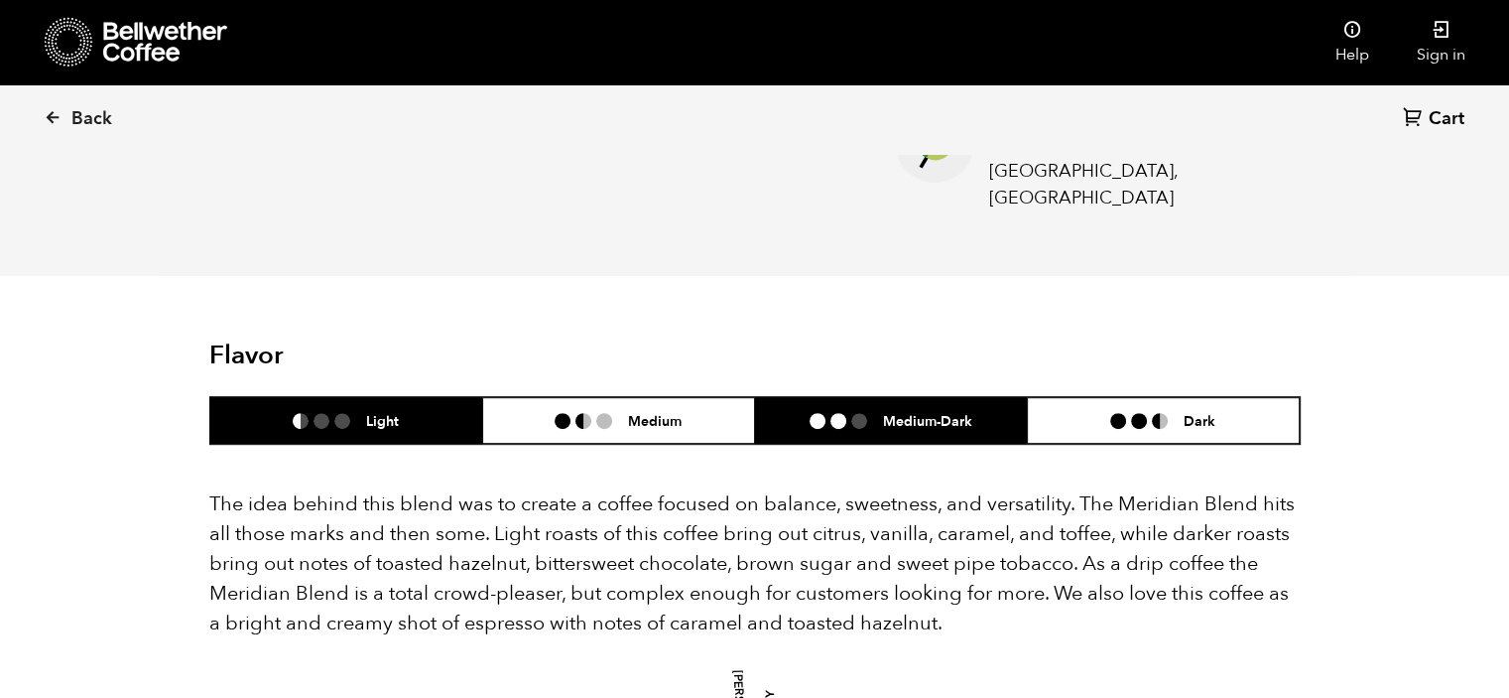
click at [869, 413] on ul at bounding box center [846, 421] width 73 height 16
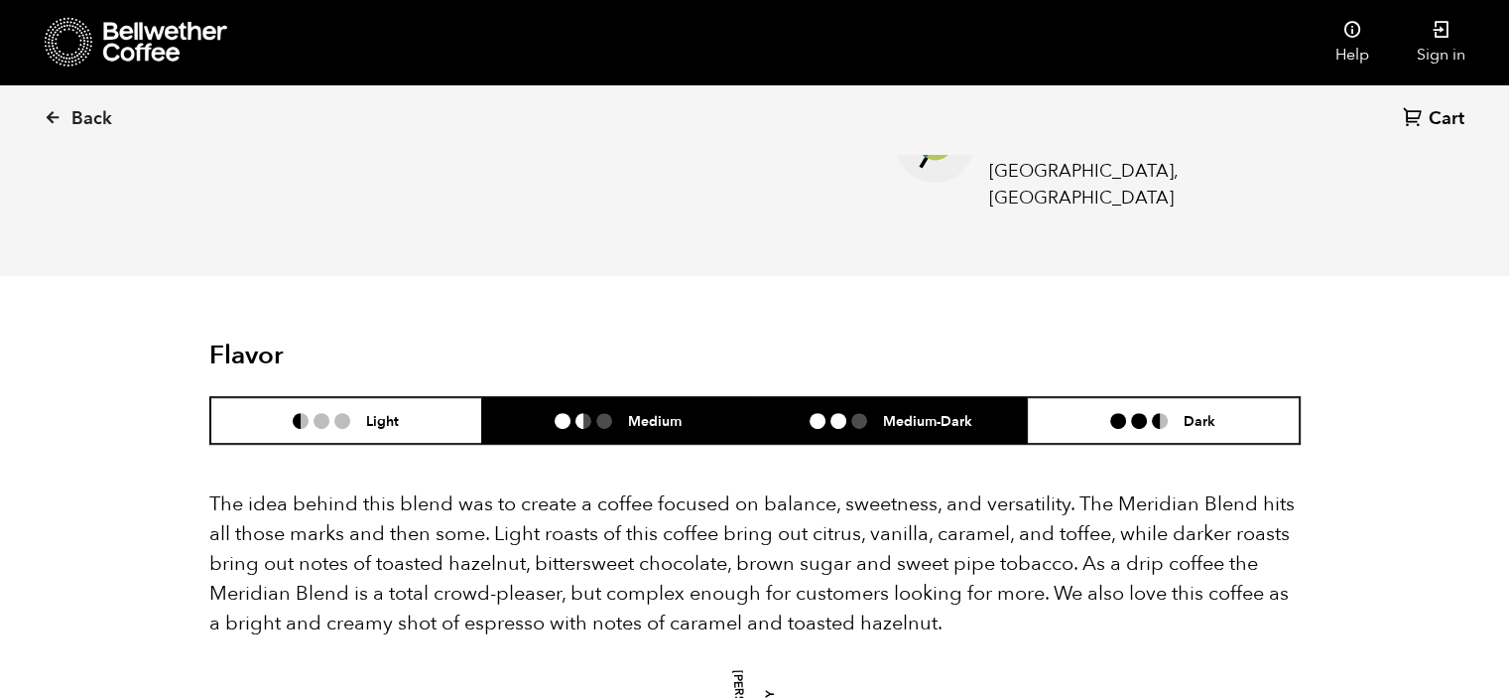
click at [642, 397] on li "Medium" at bounding box center [618, 420] width 273 height 47
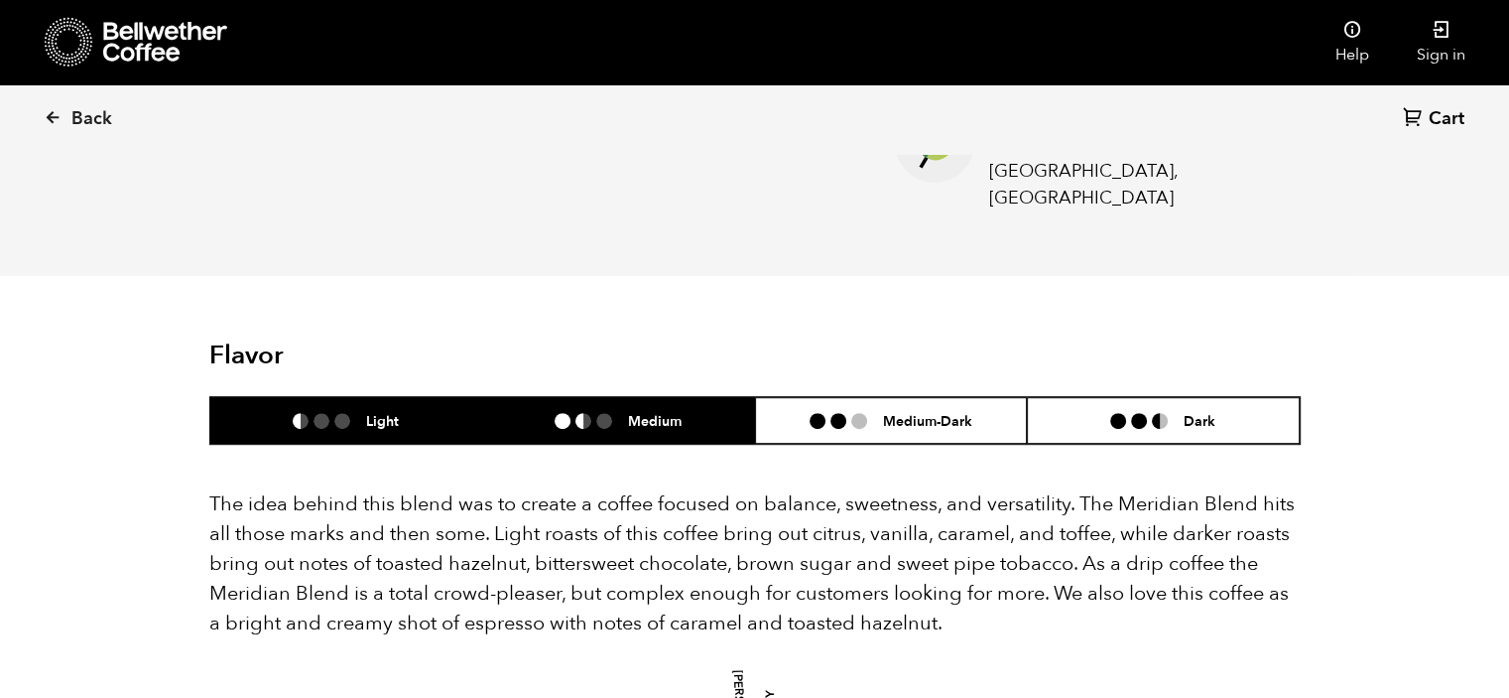
click at [347, 413] on li at bounding box center [342, 421] width 16 height 16
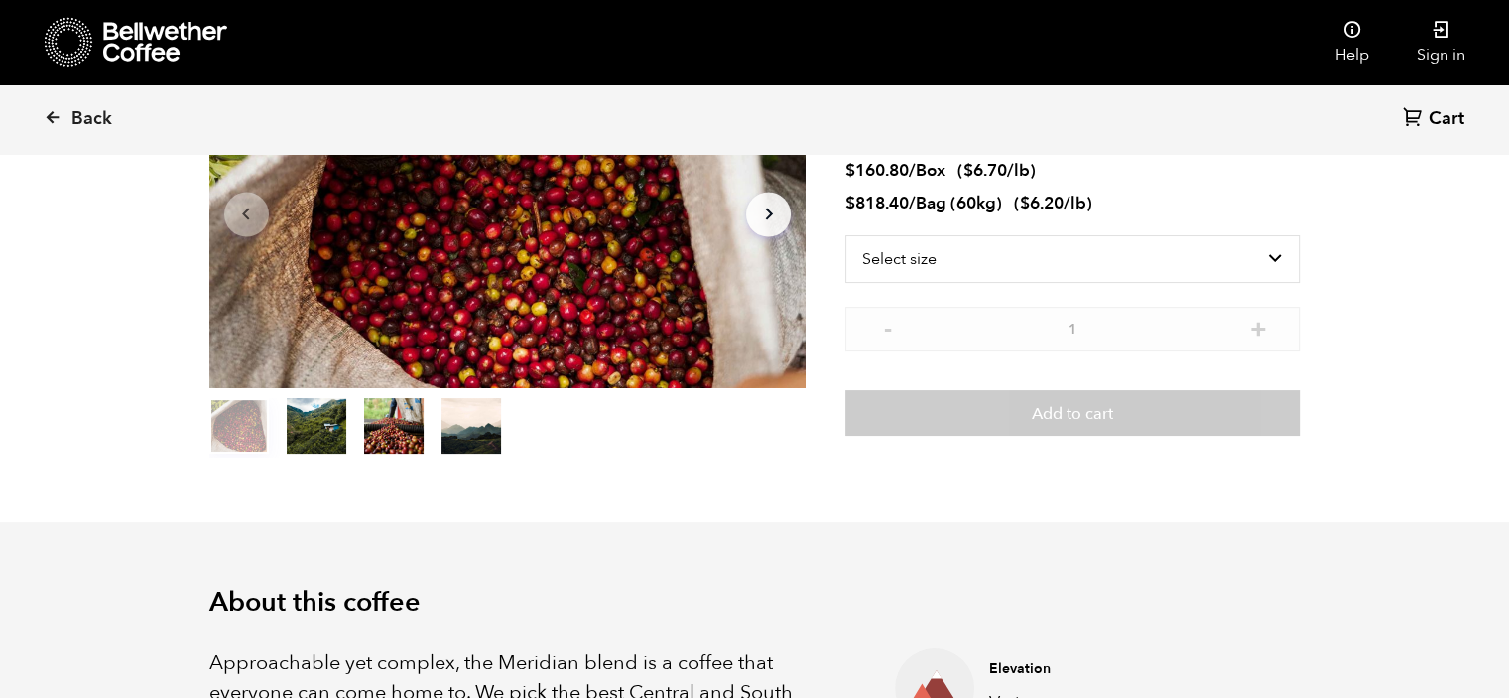
scroll to position [196, 0]
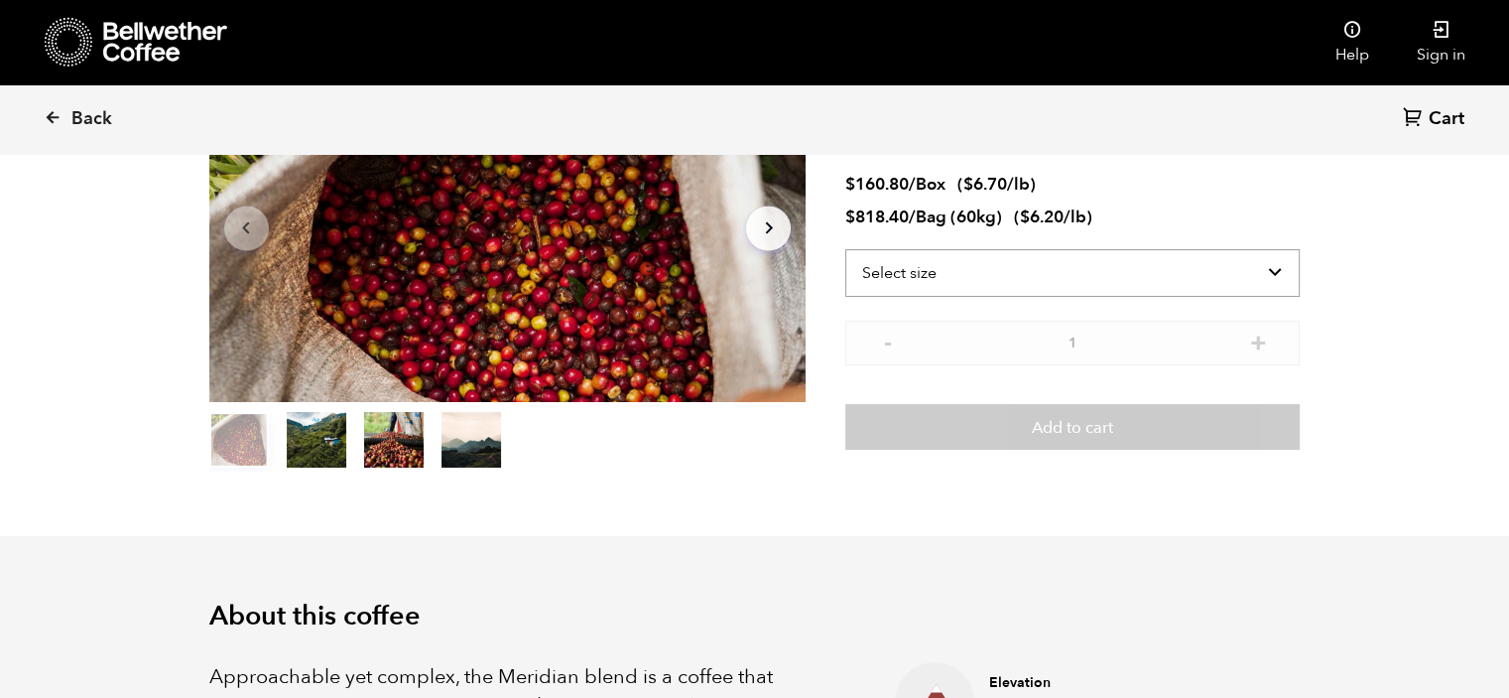
click at [1161, 274] on select "Select size Bag (60kg) (132 lbs) Box (24 lbs)" at bounding box center [1073, 273] width 455 height 48
select select "bag-3"
click at [846, 249] on select "Select size Bag (60kg) (132 lbs) Box (24 lbs)" at bounding box center [1073, 273] width 455 height 48
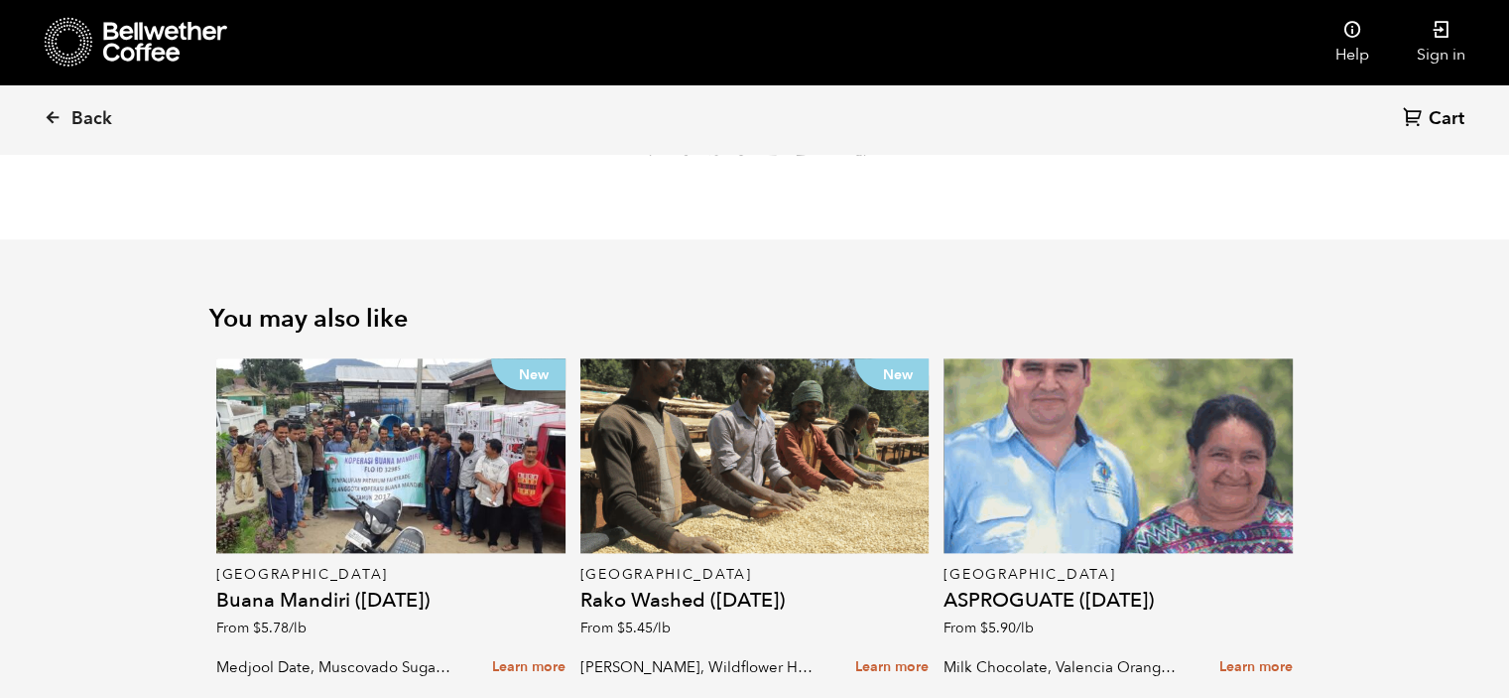
scroll to position [2428, 0]
